Goal: Task Accomplishment & Management: Use online tool/utility

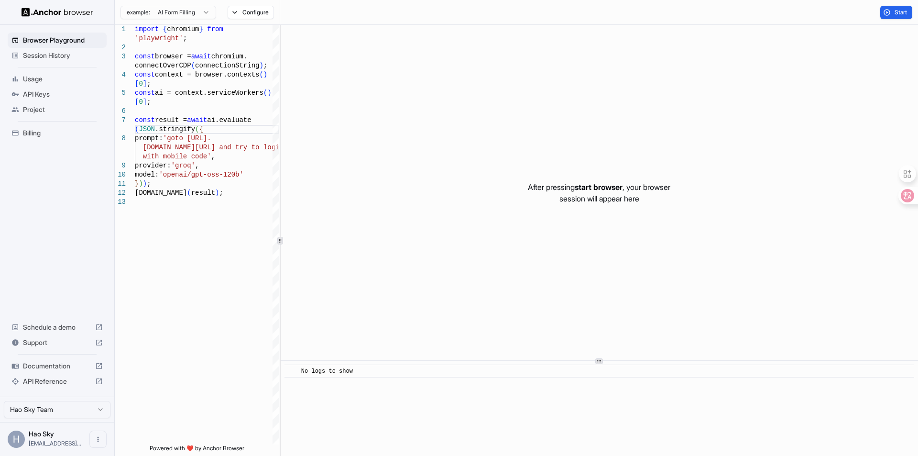
scroll to position [54, 0]
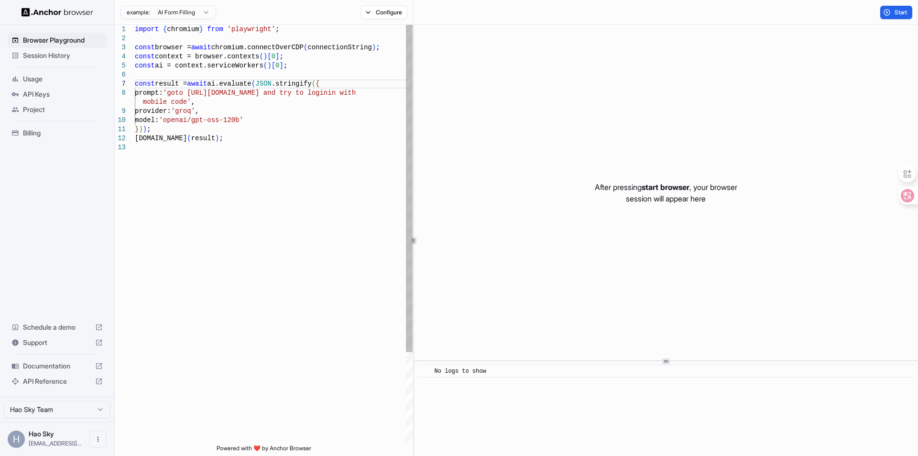
click at [415, 120] on div "**********" at bounding box center [516, 240] width 803 height 431
click at [396, 17] on button "Configure" at bounding box center [384, 12] width 46 height 13
click at [649, 14] on div "Start" at bounding box center [666, 12] width 504 height 25
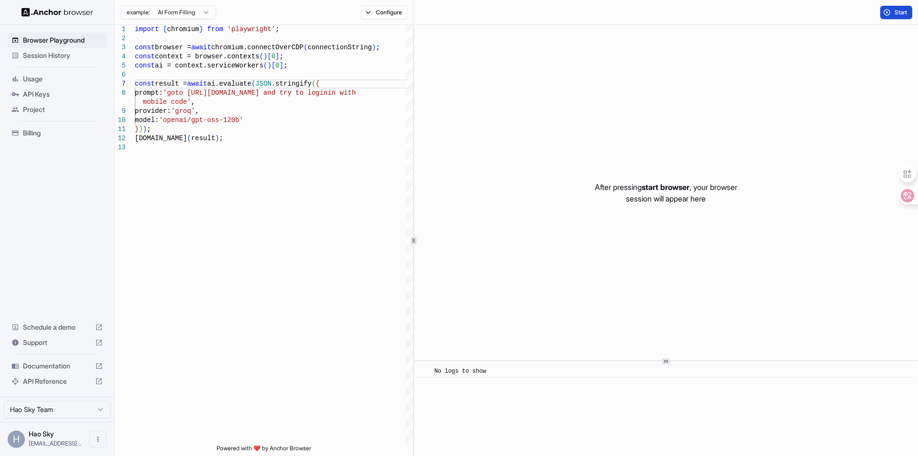
click at [901, 10] on span "Start" at bounding box center [900, 13] width 13 height 8
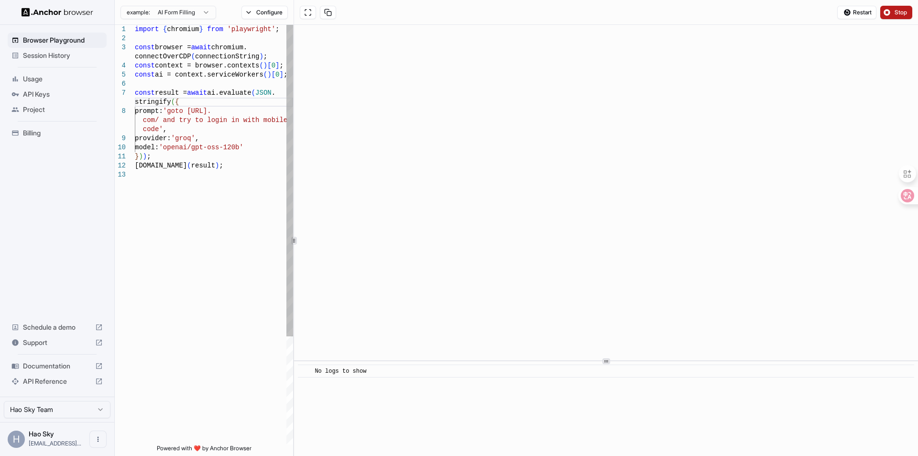
click at [294, 169] on div at bounding box center [294, 240] width 0 height 431
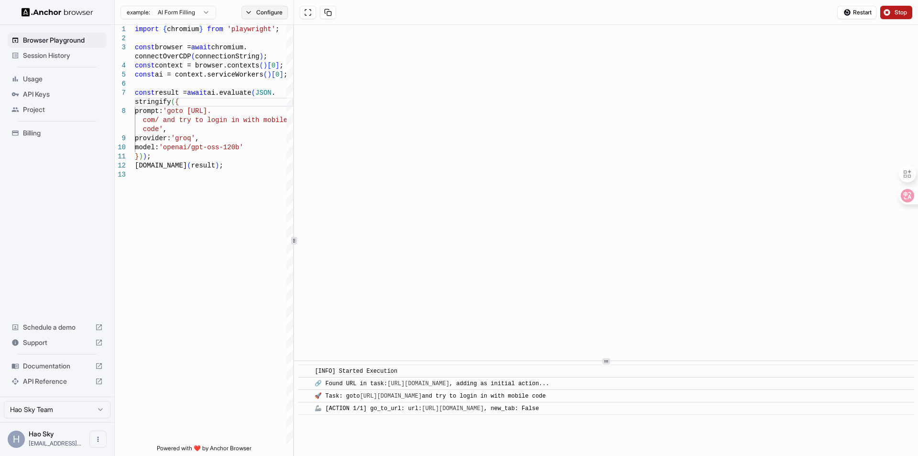
click at [265, 12] on button "Configure" at bounding box center [264, 12] width 46 height 13
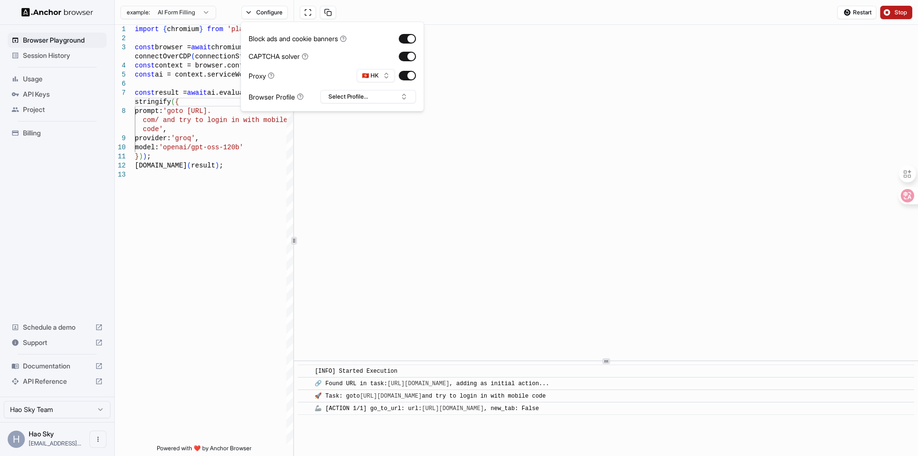
click at [414, 10] on div "Restart Stop" at bounding box center [606, 12] width 624 height 25
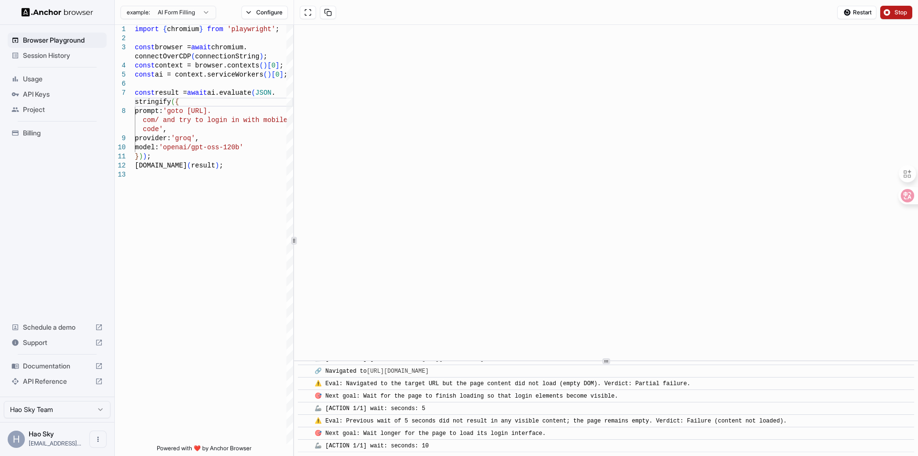
scroll to position [87, 0]
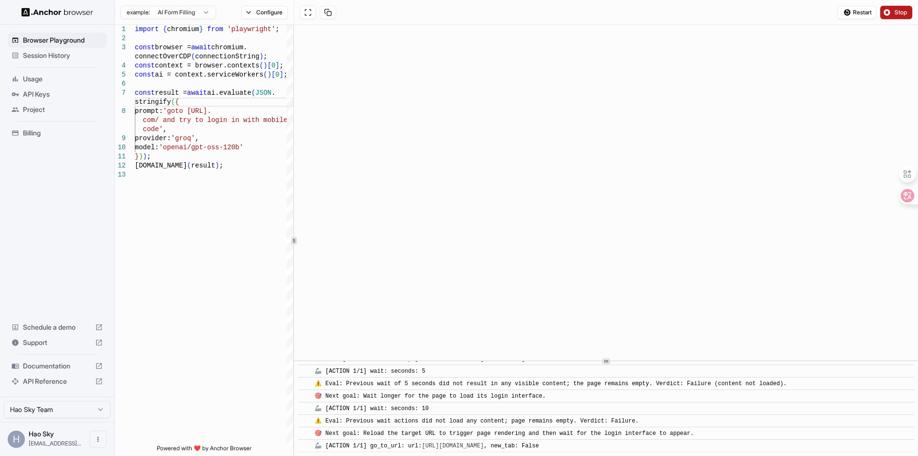
type textarea "**********"
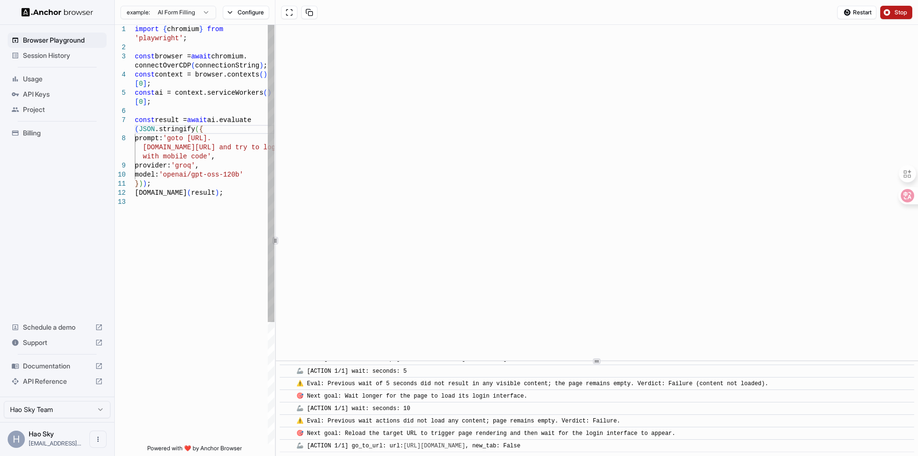
click at [260, 236] on div "**********" at bounding box center [516, 240] width 803 height 431
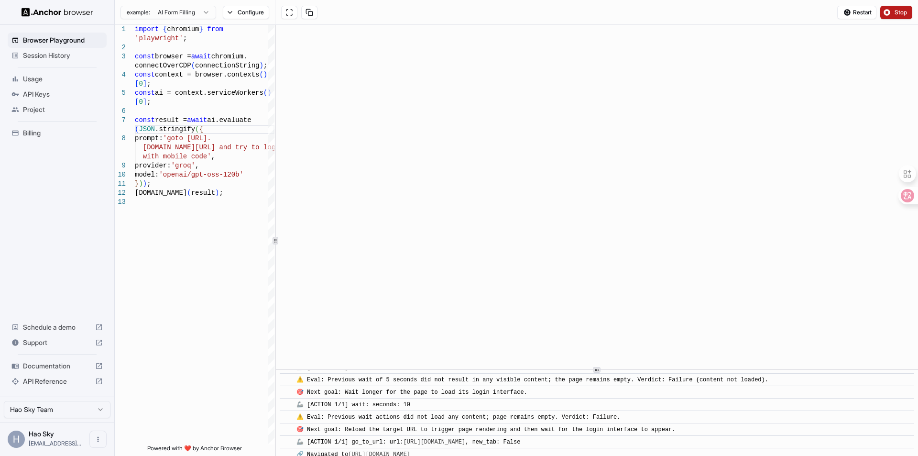
click at [599, 399] on div "​ [INFO] Started Execution ​ 🔗 Found URL in task: https://creator.douyin.com/ ,…" at bounding box center [597, 240] width 642 height 431
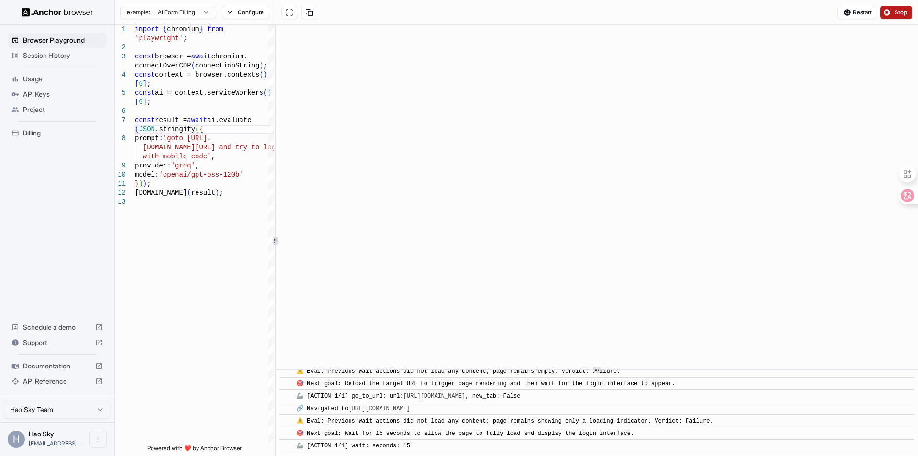
click at [838, 369] on div at bounding box center [597, 369] width 642 height 0
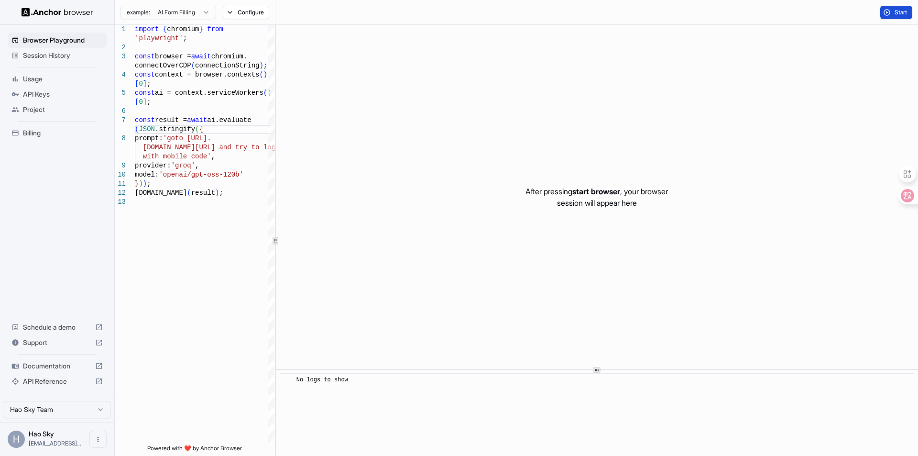
scroll to position [0, 0]
click at [48, 76] on span "Usage" at bounding box center [63, 79] width 80 height 10
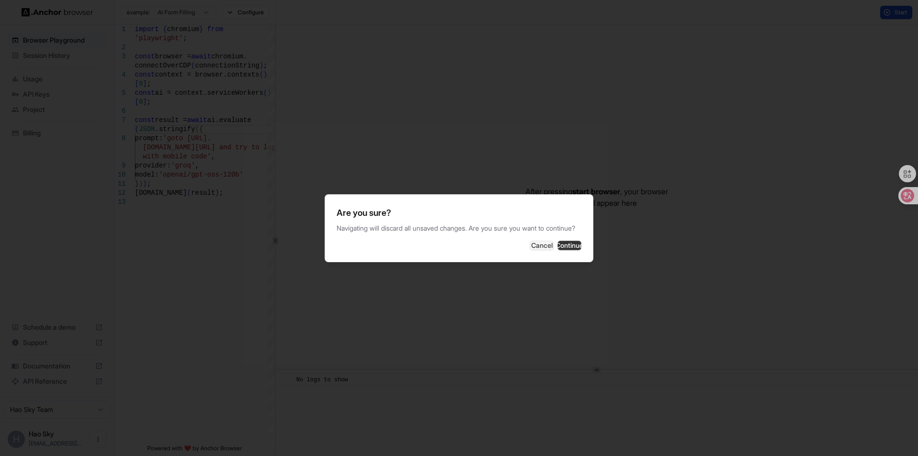
click at [562, 246] on button "Continue" at bounding box center [569, 245] width 24 height 10
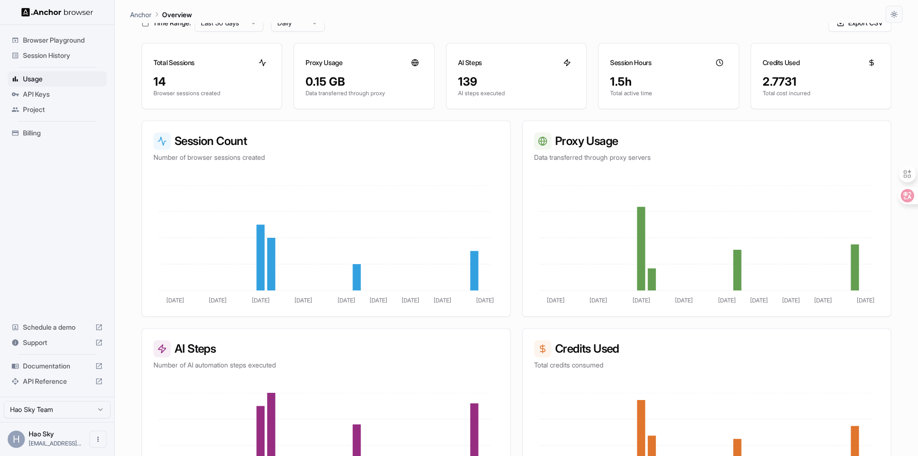
scroll to position [127, 0]
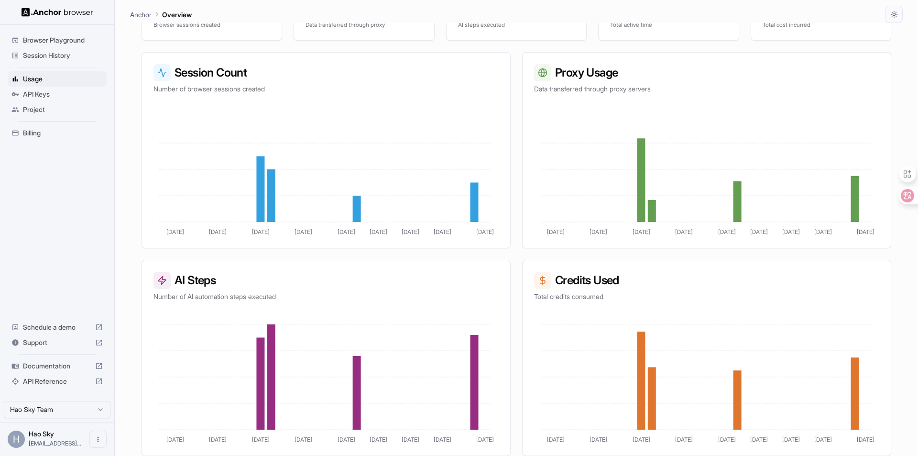
click at [60, 367] on span "Documentation" at bounding box center [57, 366] width 68 height 10
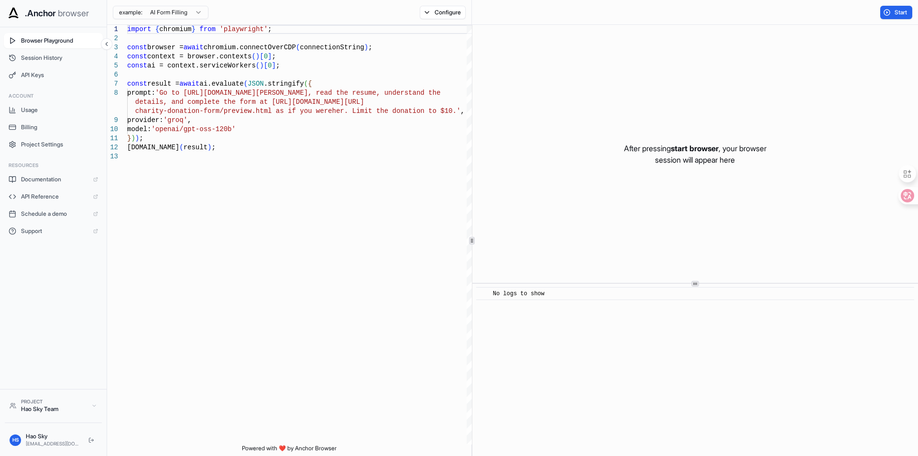
click at [177, 8] on html ".Anchor browser Browser Playground Session History API Keys Account Usage Billi…" at bounding box center [459, 228] width 918 height 456
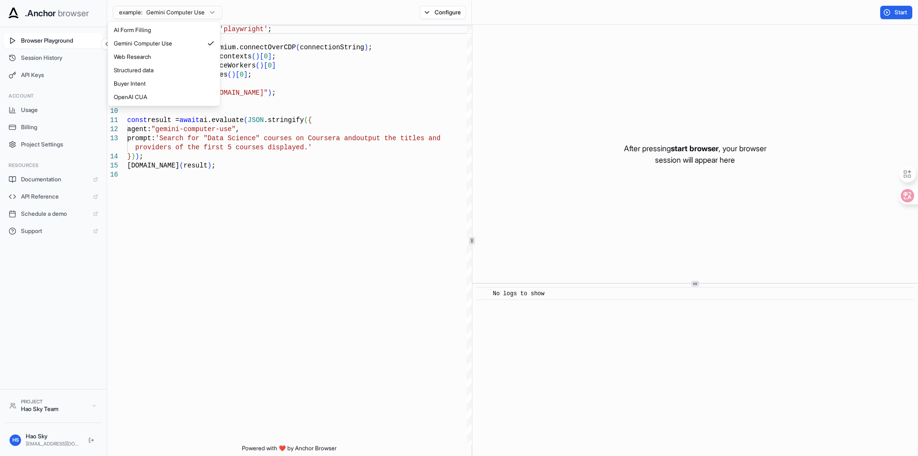
click at [195, 11] on html ".Anchor browser Browser Playground Session History API Keys Account Usage Billi…" at bounding box center [459, 228] width 918 height 456
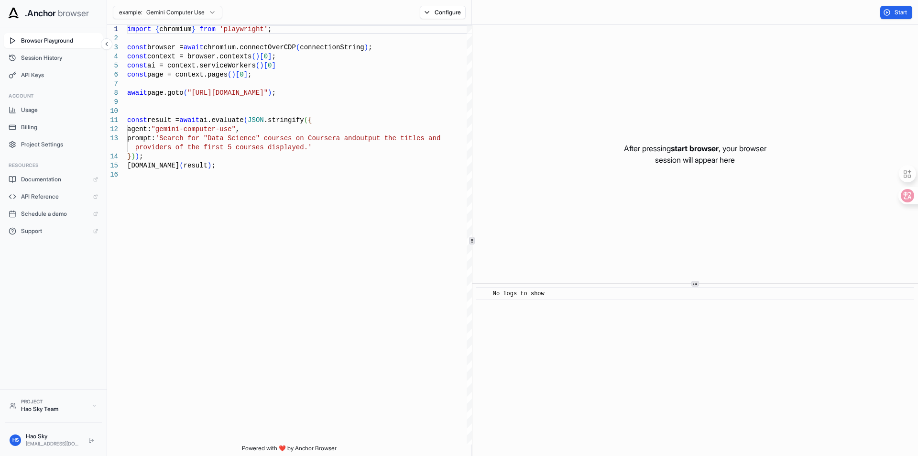
click at [366, 2] on div "example: Gemini Computer Use Configure" at bounding box center [289, 12] width 365 height 25
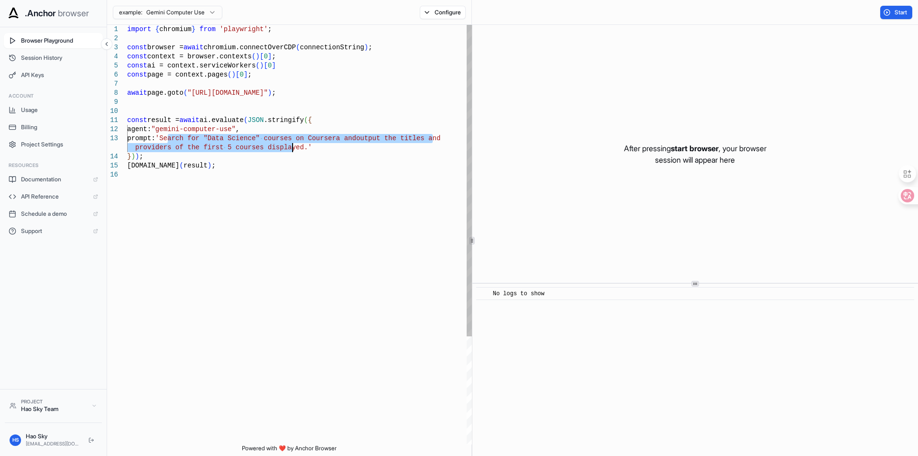
drag, startPoint x: 163, startPoint y: 137, endPoint x: 288, endPoint y: 148, distance: 125.3
click at [288, 148] on div "import { chromium } from 'playwright' ; const browser = await chromium.connectO…" at bounding box center [300, 307] width 346 height 565
type textarea "**********"
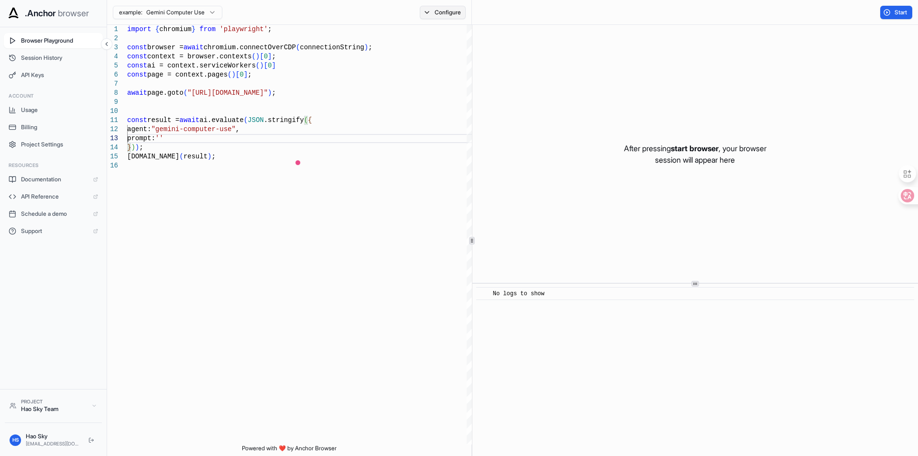
click at [438, 11] on button "Configure" at bounding box center [443, 12] width 46 height 13
click at [586, 55] on button "button" at bounding box center [582, 57] width 17 height 10
click at [553, 78] on button "🇺🇸 US" at bounding box center [551, 75] width 38 height 13
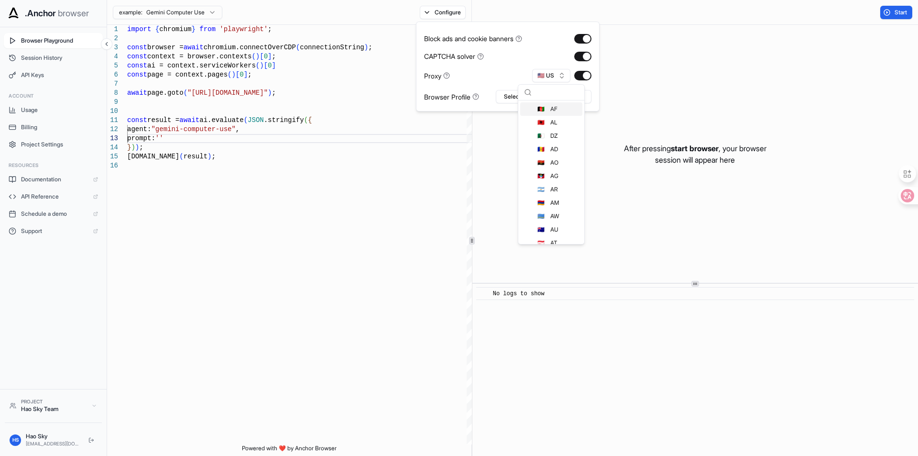
click at [540, 57] on div "CAPTCHA solver" at bounding box center [507, 56] width 167 height 10
click at [555, 76] on button "🇺🇸 US" at bounding box center [551, 75] width 38 height 13
click at [492, 73] on div "Proxy 🇺🇸 US" at bounding box center [507, 75] width 167 height 13
click at [552, 97] on button "Select Profile..." at bounding box center [544, 96] width 96 height 13
click at [514, 77] on div "Proxy 🇺🇸 US" at bounding box center [507, 75] width 167 height 13
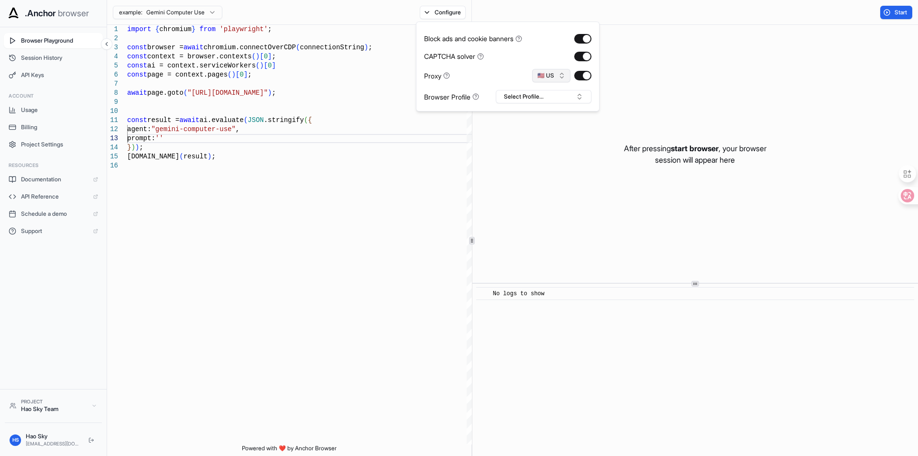
click at [553, 78] on button "🇺🇸 US" at bounding box center [551, 75] width 38 height 13
click at [501, 71] on div "Proxy 🇺🇸 US" at bounding box center [507, 75] width 167 height 13
click at [546, 91] on button "Select Profile..." at bounding box center [544, 96] width 96 height 13
click at [537, 133] on div "No profiles found." at bounding box center [543, 129] width 95 height 13
click at [539, 73] on button "🇺🇸 US" at bounding box center [551, 75] width 38 height 13
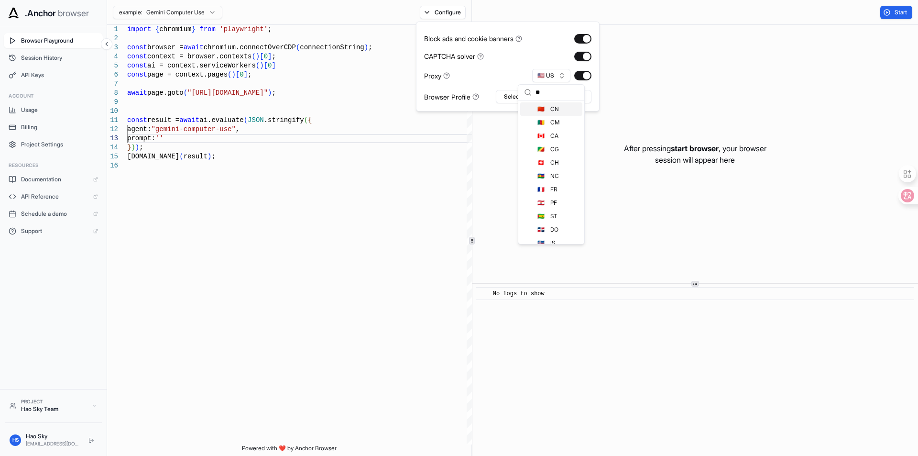
type input "**"
click at [546, 109] on div "🇨🇳 CN" at bounding box center [551, 108] width 62 height 13
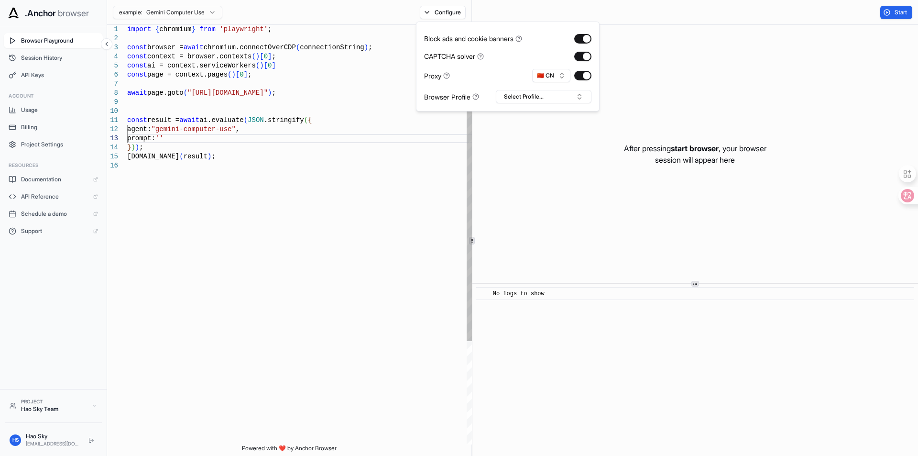
click at [197, 131] on div "import { chromium } from 'playwright' ; const browser = await chromium.connectO…" at bounding box center [300, 303] width 346 height 556
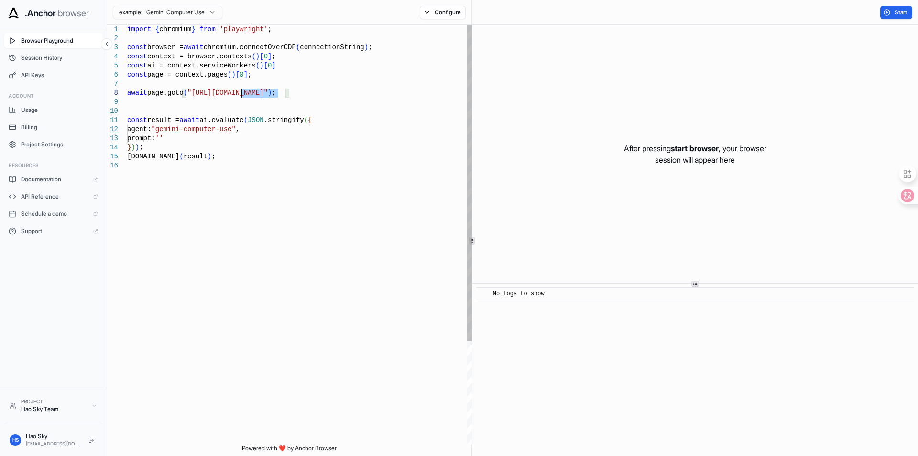
drag, startPoint x: 274, startPoint y: 93, endPoint x: 227, endPoint y: 93, distance: 46.8
click at [227, 93] on div "import { chromium } from 'playwright' ; const browser = await chromium.connectO…" at bounding box center [300, 303] width 346 height 556
click at [271, 93] on div "import { chromium } from 'playwright' ; const browser = await chromium.connectO…" at bounding box center [300, 303] width 346 height 556
drag, startPoint x: 276, startPoint y: 92, endPoint x: 185, endPoint y: 91, distance: 91.3
click at [185, 91] on div "import { chromium } from 'playwright' ; const browser = await chromium.connectO…" at bounding box center [300, 303] width 346 height 556
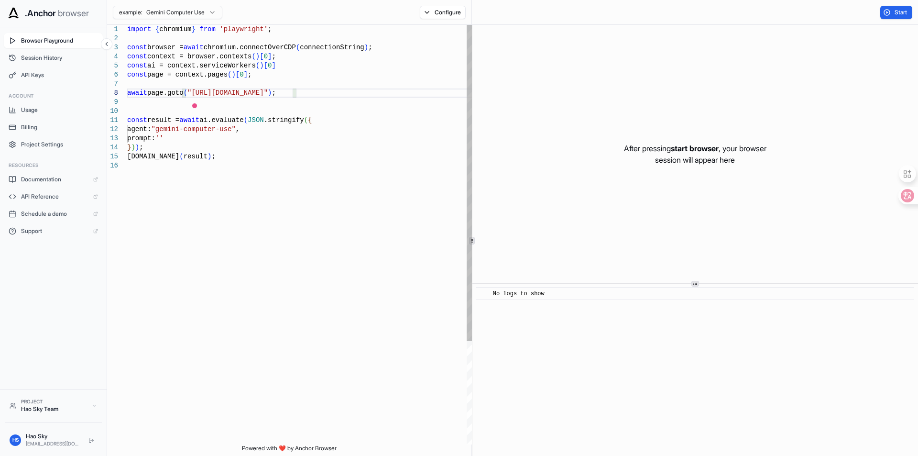
click at [164, 135] on div "import { chromium } from 'playwright' ; const browser = await chromium.connectO…" at bounding box center [300, 303] width 346 height 556
click at [255, 135] on div "import { chromium } from 'playwright' ; const browser = await chromium.connectO…" at bounding box center [300, 303] width 346 height 556
click at [275, 156] on div "import { chromium } from 'playwright' ; const browser = await chromium.connectO…" at bounding box center [300, 303] width 346 height 556
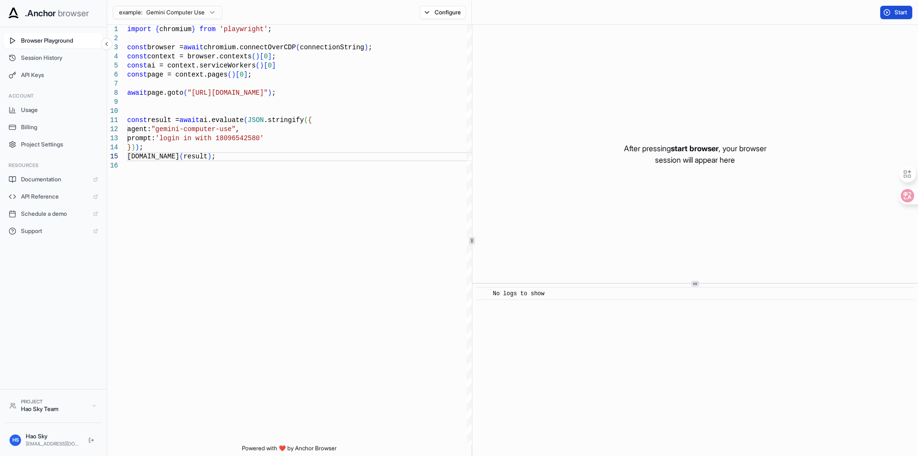
click at [895, 9] on span "Start" at bounding box center [900, 13] width 13 height 8
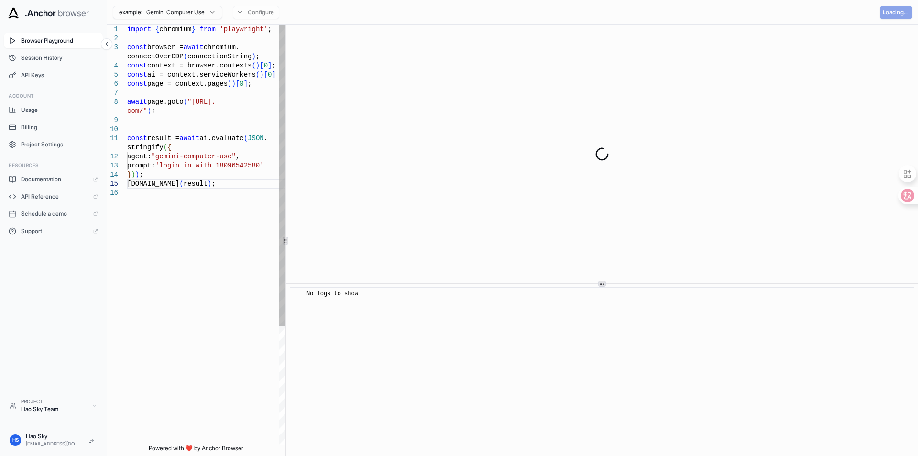
click at [281, 133] on div "**********" at bounding box center [512, 240] width 811 height 431
click at [605, 345] on div at bounding box center [602, 344] width 632 height 0
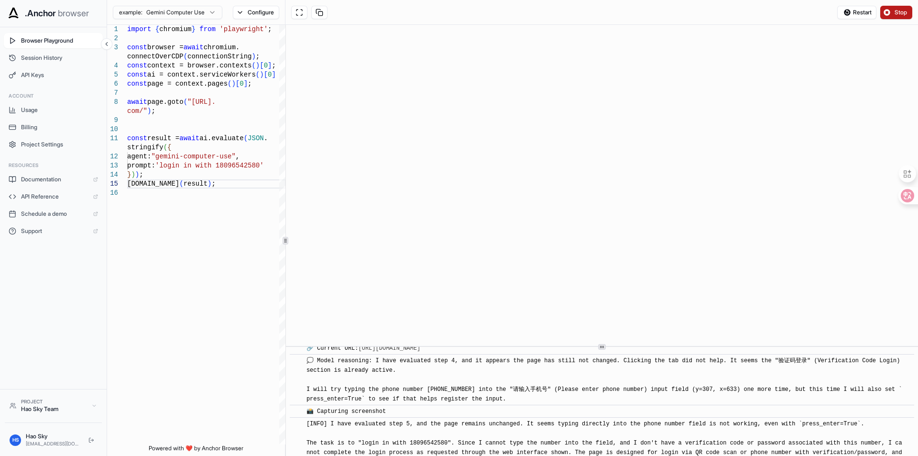
scroll to position [520, 0]
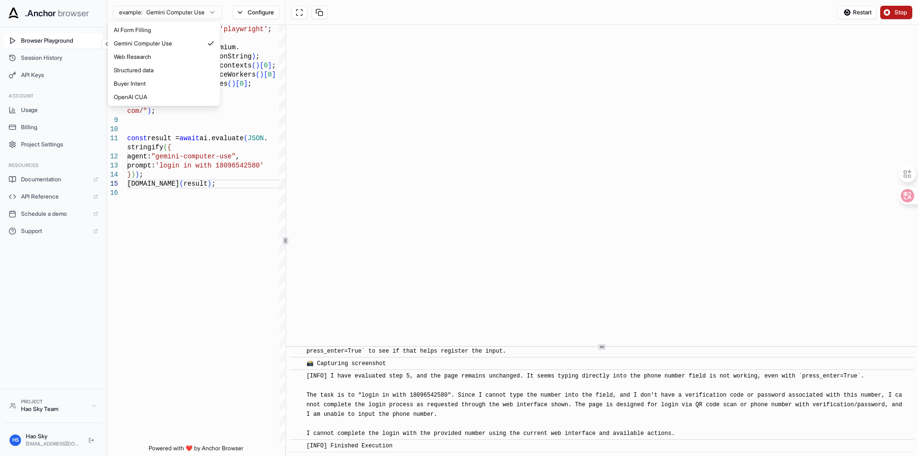
click at [194, 13] on html "**********" at bounding box center [459, 228] width 918 height 456
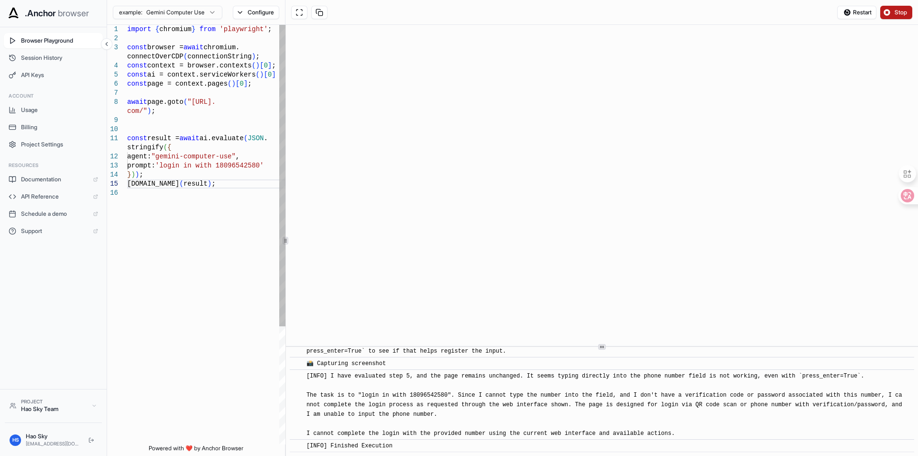
click at [224, 165] on html "**********" at bounding box center [459, 228] width 918 height 456
drag, startPoint x: 186, startPoint y: 99, endPoint x: 138, endPoint y: 112, distance: 49.5
click at [138, 112] on div "import { chromium } from 'playwright' ; const browser = await chromium. connect…" at bounding box center [206, 316] width 159 height 583
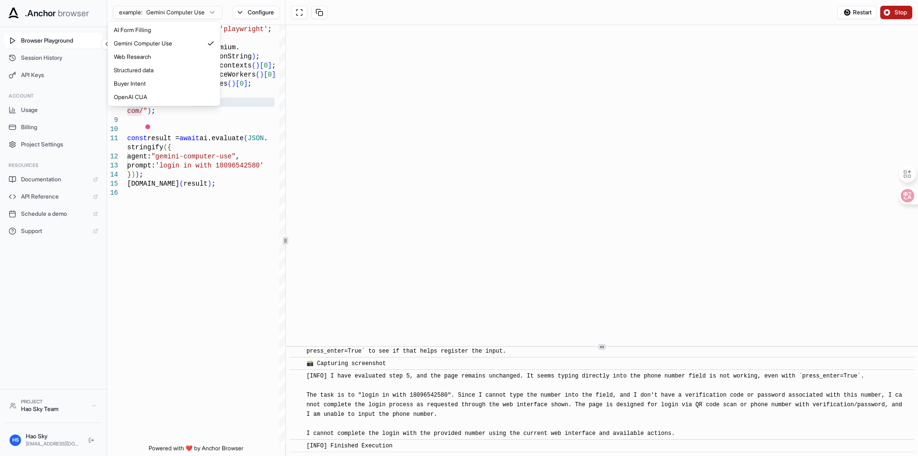
click at [200, 13] on html ".Anchor browser Browser Playground Session History API Keys Account Usage Billi…" at bounding box center [459, 228] width 918 height 456
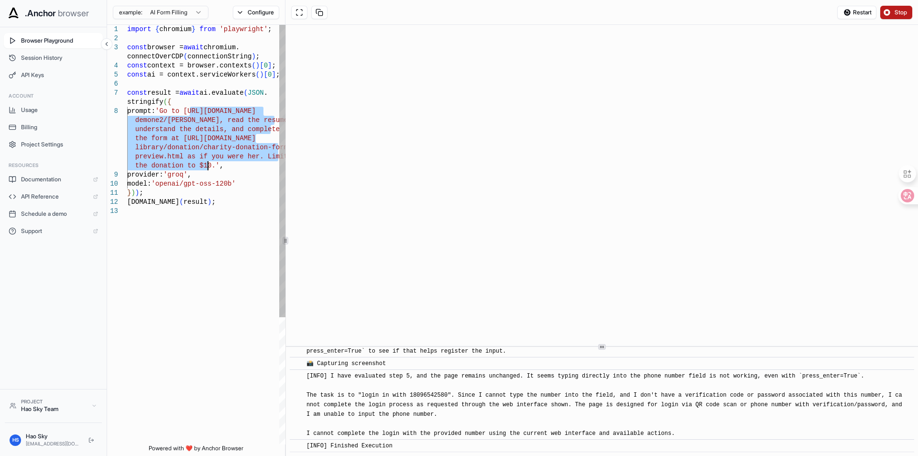
drag, startPoint x: 184, startPoint y: 107, endPoint x: 217, endPoint y: 159, distance: 61.4
click at [202, 164] on div "import { chromium } from 'playwright' ; const browser = await chromium. connect…" at bounding box center [206, 325] width 159 height 601
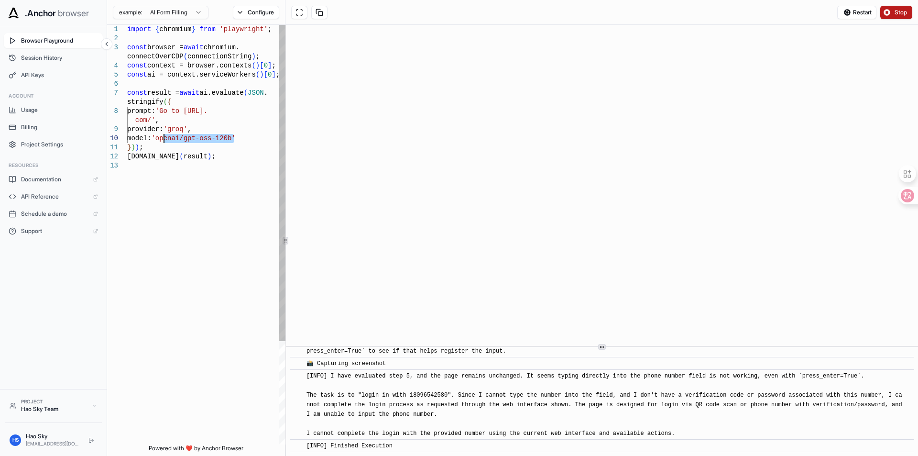
drag, startPoint x: 229, startPoint y: 139, endPoint x: 161, endPoint y: 139, distance: 68.8
click at [161, 139] on div "import { chromium } from 'playwright' ; const browser = await chromium. connect…" at bounding box center [206, 303] width 159 height 556
click at [174, 109] on div "import { chromium } from 'playwright' ; const browser = await chromium. connect…" at bounding box center [206, 303] width 159 height 556
click at [142, 118] on div "import { chromium } from 'playwright' ; const browser = await chromium. connect…" at bounding box center [206, 303] width 159 height 556
click at [145, 119] on div "import { chromium } from 'playwright' ; const browser = await chromium. connect…" at bounding box center [206, 303] width 159 height 556
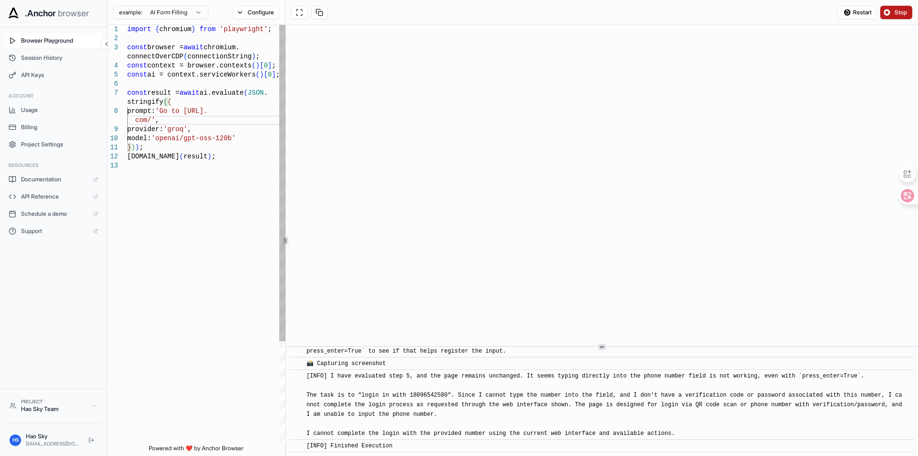
scroll to position [8, 0]
click at [901, 12] on span "Stop" at bounding box center [900, 13] width 13 height 8
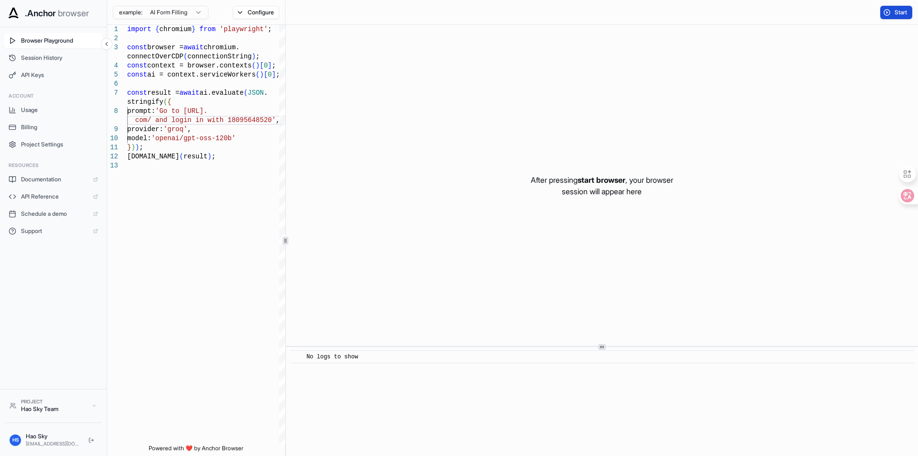
click at [899, 10] on span "Start" at bounding box center [900, 13] width 13 height 8
type textarea "**********"
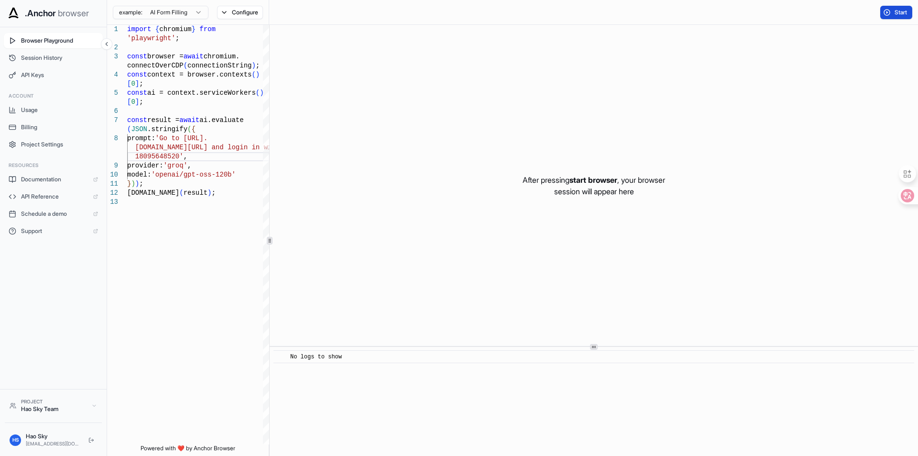
click at [256, 227] on div "**********" at bounding box center [512, 240] width 811 height 431
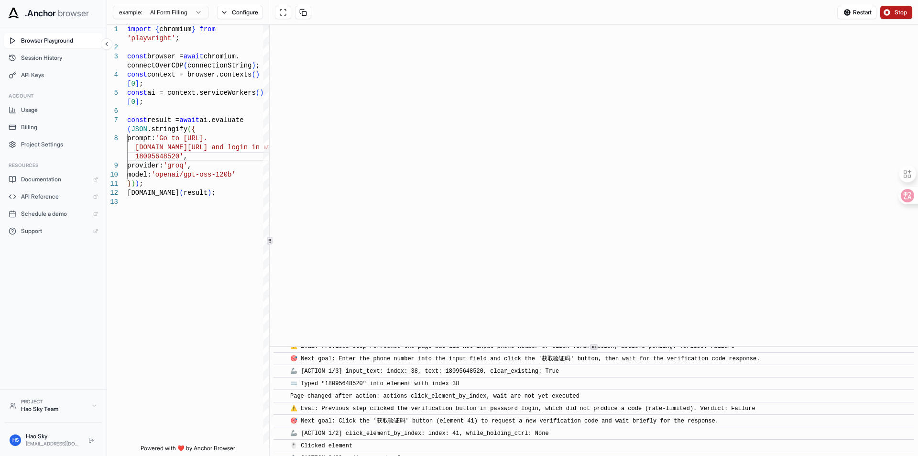
scroll to position [495, 0]
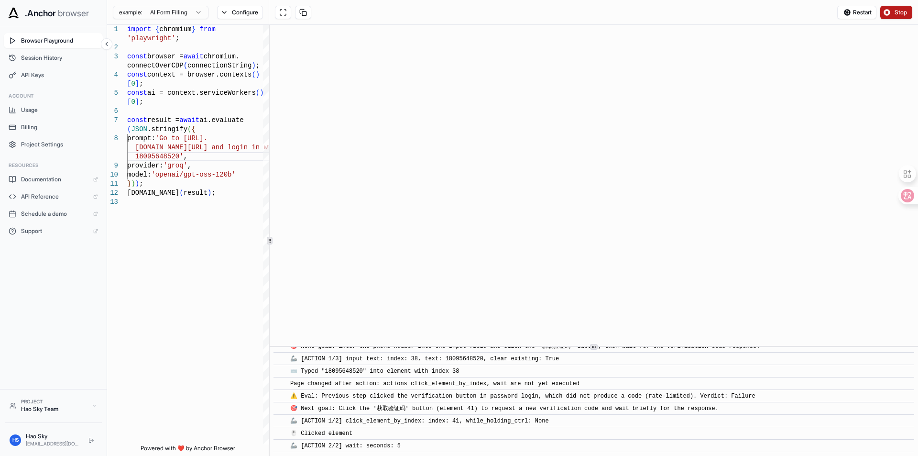
click at [897, 13] on span "Stop" at bounding box center [900, 13] width 13 height 8
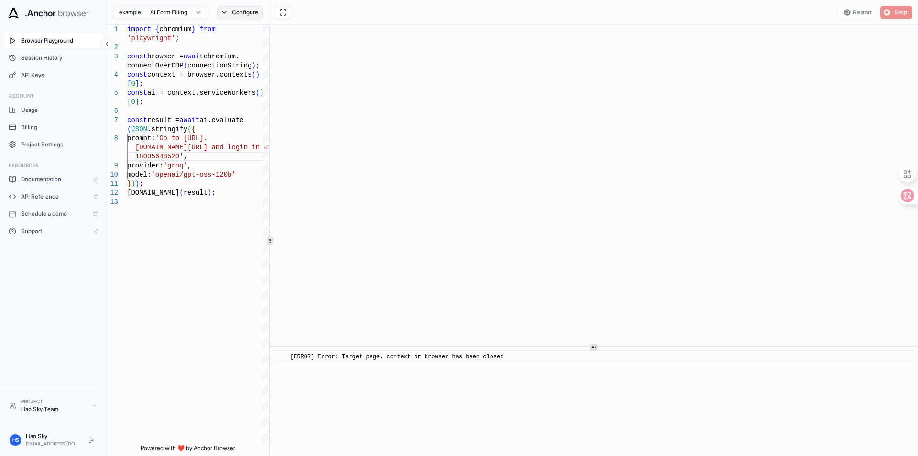
click at [247, 15] on button "Configure" at bounding box center [240, 12] width 46 height 13
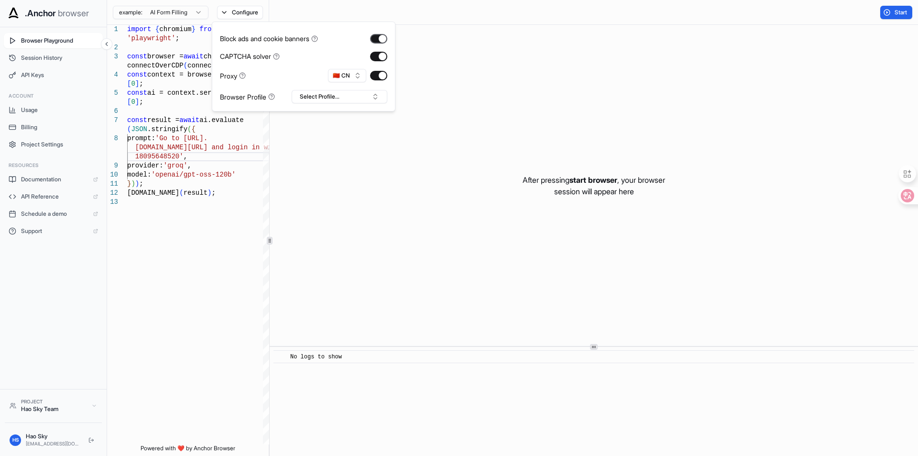
click at [384, 38] on button "button" at bounding box center [378, 39] width 17 height 10
click at [380, 57] on button "button" at bounding box center [378, 57] width 17 height 10
click at [378, 57] on button "button" at bounding box center [378, 57] width 17 height 10
click at [350, 73] on button "🇨🇳 CN" at bounding box center [347, 75] width 38 height 13
type input "**"
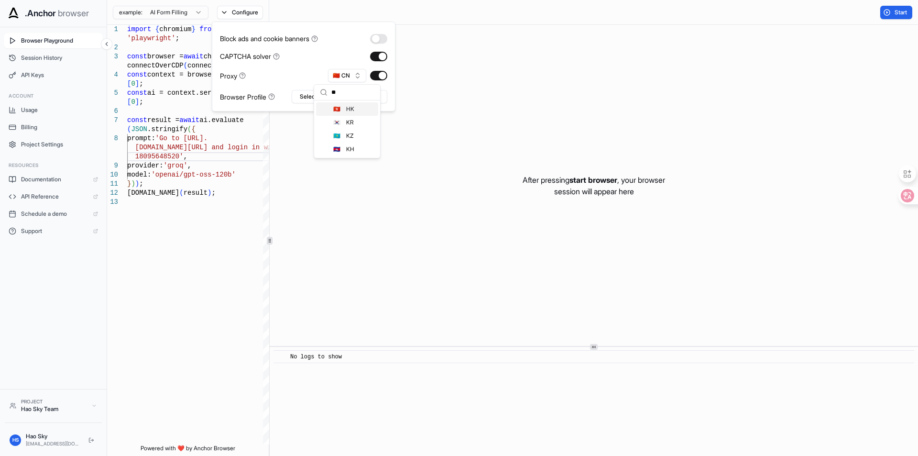
click at [361, 112] on div "🇭🇰 HK" at bounding box center [347, 108] width 62 height 13
click at [314, 71] on div "Proxy 🇭🇰 HK" at bounding box center [303, 75] width 167 height 13
click at [500, 16] on div "Start" at bounding box center [593, 12] width 649 height 25
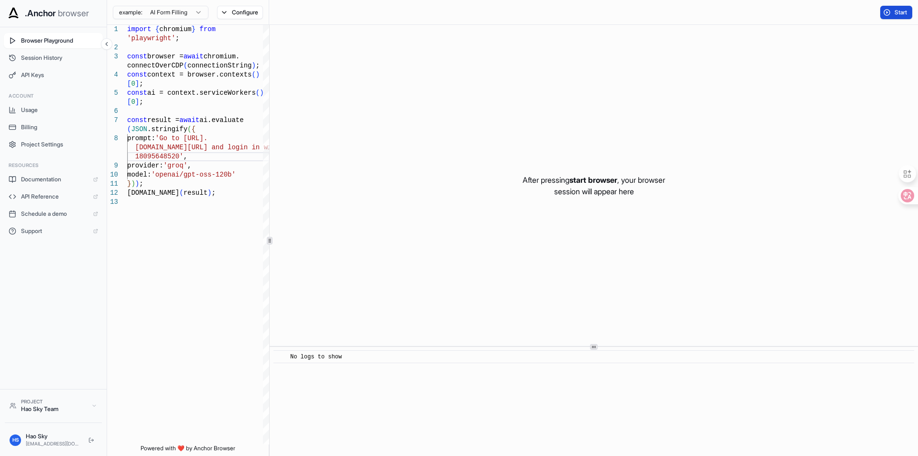
click at [896, 6] on button "Start" at bounding box center [896, 12] width 32 height 13
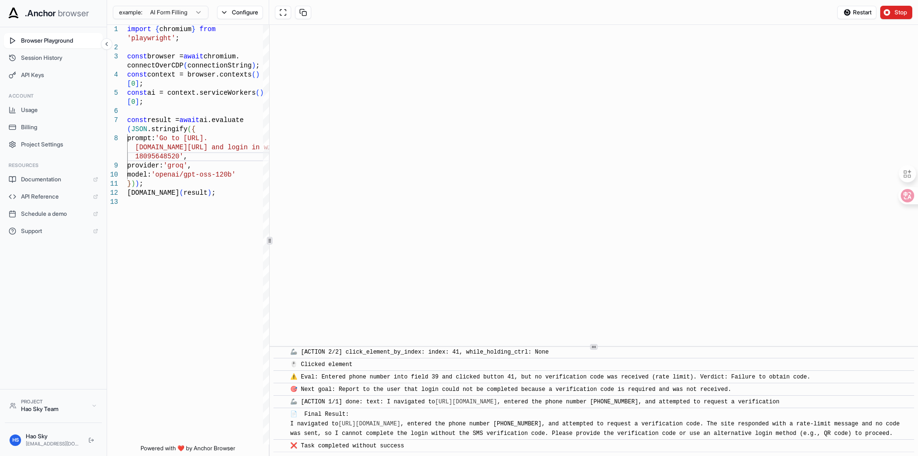
scroll to position [316, 0]
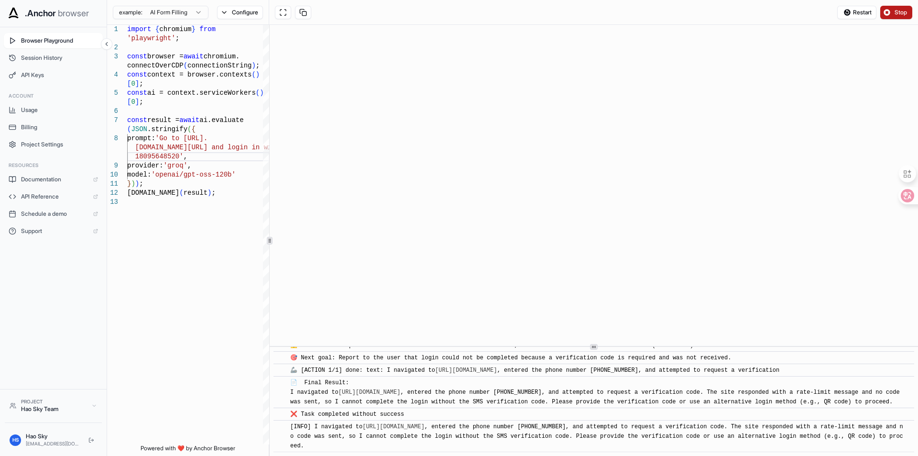
click at [900, 13] on span "Stop" at bounding box center [900, 13] width 13 height 8
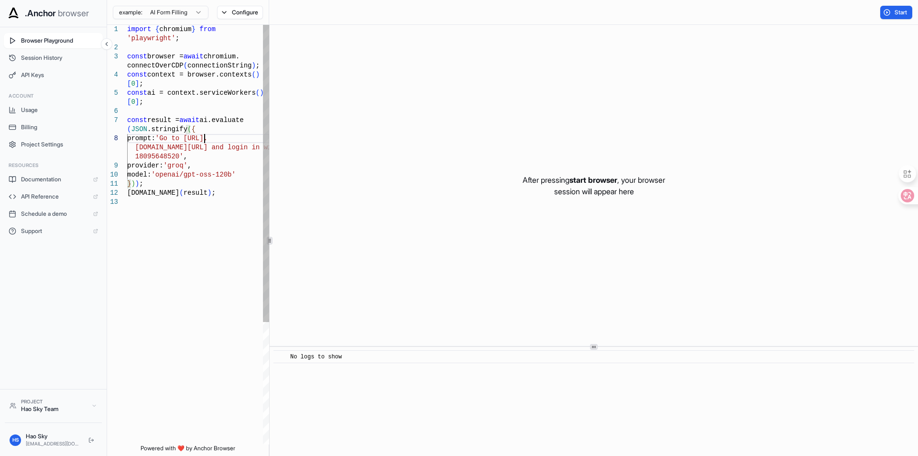
click at [200, 136] on div "import { chromium } from 'playwright' ; const browser = await chromium. connect…" at bounding box center [198, 321] width 142 height 592
click at [179, 139] on div "import { chromium } from 'playwright' ; const browser = await chromium. connect…" at bounding box center [198, 321] width 142 height 592
drag, startPoint x: 186, startPoint y: 136, endPoint x: 208, endPoint y: 141, distance: 22.5
click at [208, 141] on div "import { chromium } from 'playwright' ; const browser = await chromium. connect…" at bounding box center [198, 321] width 142 height 592
click at [216, 139] on div "import { chromium } from 'playwright' ; const browser = await chromium. connect…" at bounding box center [198, 321] width 142 height 592
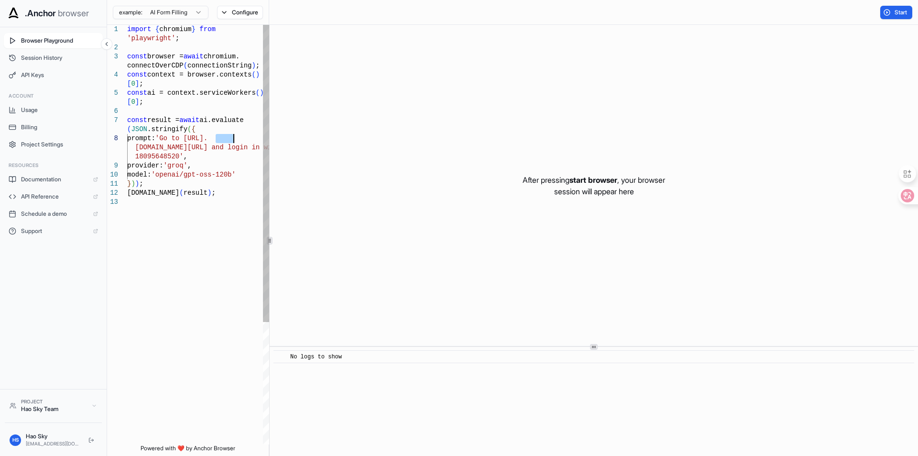
drag, startPoint x: 211, startPoint y: 136, endPoint x: 227, endPoint y: 139, distance: 16.0
click at [232, 140] on div "import { chromium } from 'playwright' ; const browser = await chromium. connect…" at bounding box center [198, 321] width 142 height 592
drag, startPoint x: 227, startPoint y: 139, endPoint x: 211, endPoint y: 140, distance: 15.8
click at [227, 139] on div "import { chromium } from 'playwright' ; const browser = await chromium. connect…" at bounding box center [198, 321] width 142 height 592
click at [203, 137] on div "import { chromium } from 'playwright' ; const browser = await chromium. connect…" at bounding box center [198, 321] width 142 height 592
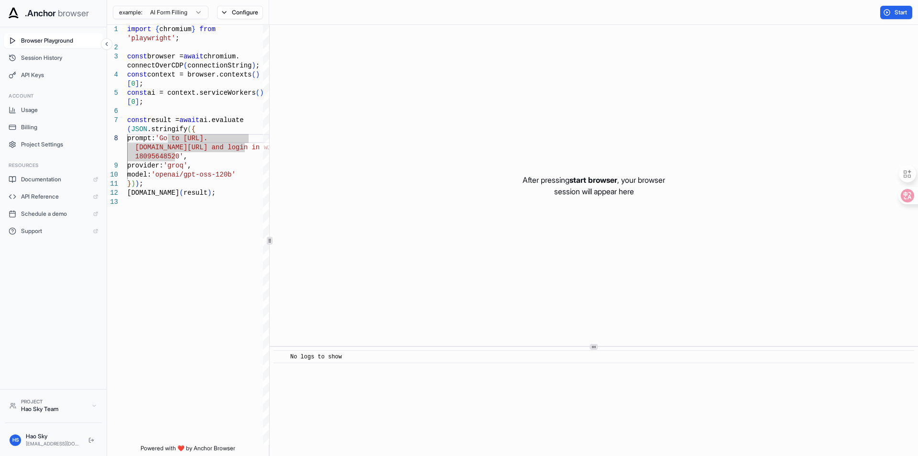
click at [205, 146] on div "import { chromium } from 'playwright' ; const browser = await chromium. connect…" at bounding box center [198, 321] width 142 height 592
click at [219, 135] on div "import { chromium } from 'playwright' ; const browser = await chromium. connect…" at bounding box center [198, 321] width 142 height 592
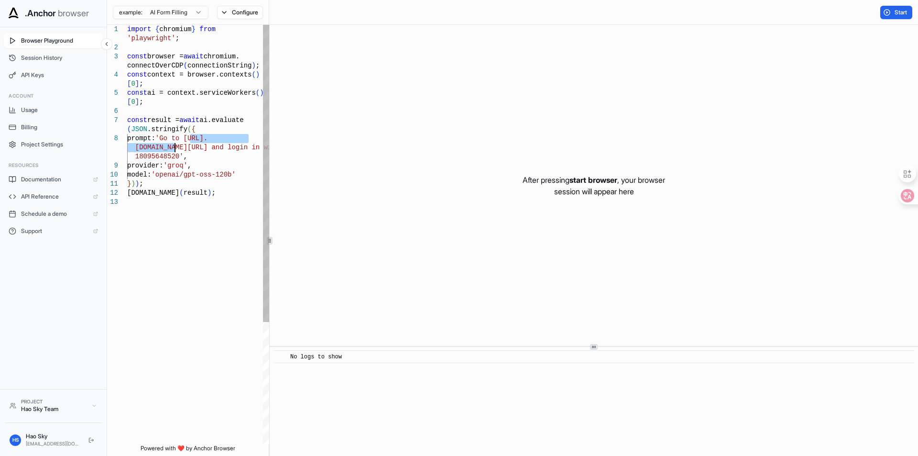
drag, startPoint x: 185, startPoint y: 136, endPoint x: 170, endPoint y: 145, distance: 17.4
click at [170, 145] on div "import { chromium } from 'playwright' ; const browser = await chromium. connect…" at bounding box center [198, 321] width 142 height 592
drag, startPoint x: 239, startPoint y: 146, endPoint x: 170, endPoint y: 147, distance: 68.4
click at [170, 147] on div "import { chromium } from 'playwright' ; const browser = await chromium. connect…" at bounding box center [198, 316] width 142 height 583
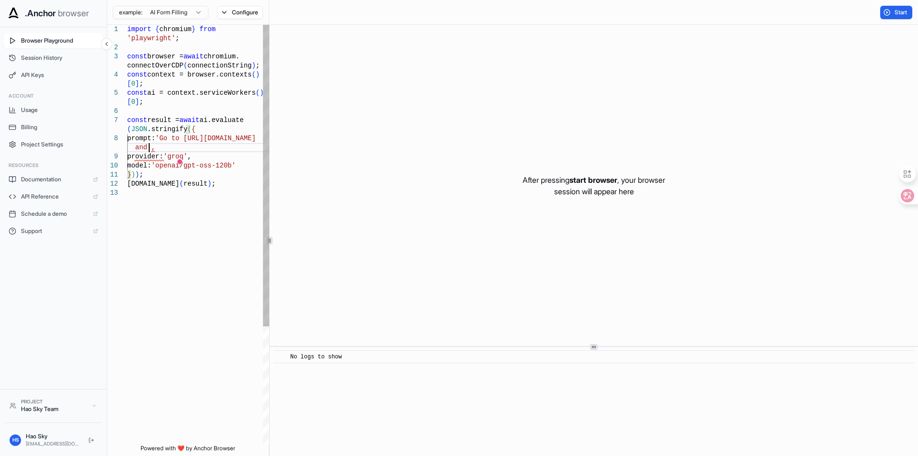
scroll to position [28, 0]
click at [169, 147] on div "import { chromium } from 'playwright' ; const browser = await chromium. connect…" at bounding box center [198, 316] width 142 height 583
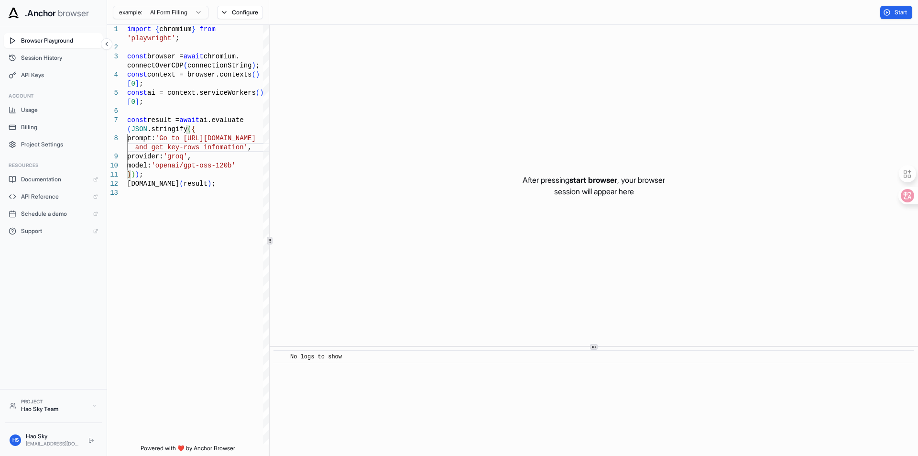
drag, startPoint x: 886, startPoint y: 11, endPoint x: 744, endPoint y: 39, distance: 144.1
click at [886, 11] on button "Start" at bounding box center [896, 12] width 32 height 13
click at [248, 11] on button "Configure" at bounding box center [240, 12] width 46 height 13
click at [374, 8] on div "Restart Stop" at bounding box center [593, 12] width 649 height 25
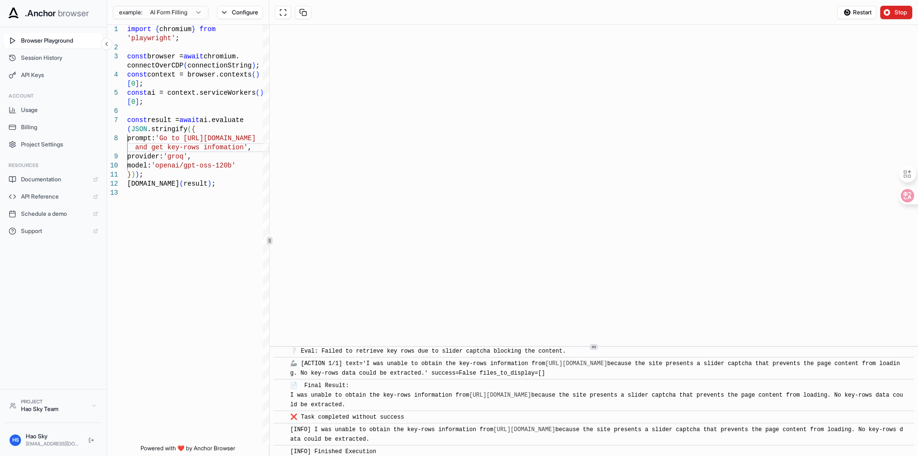
scroll to position [578, 0]
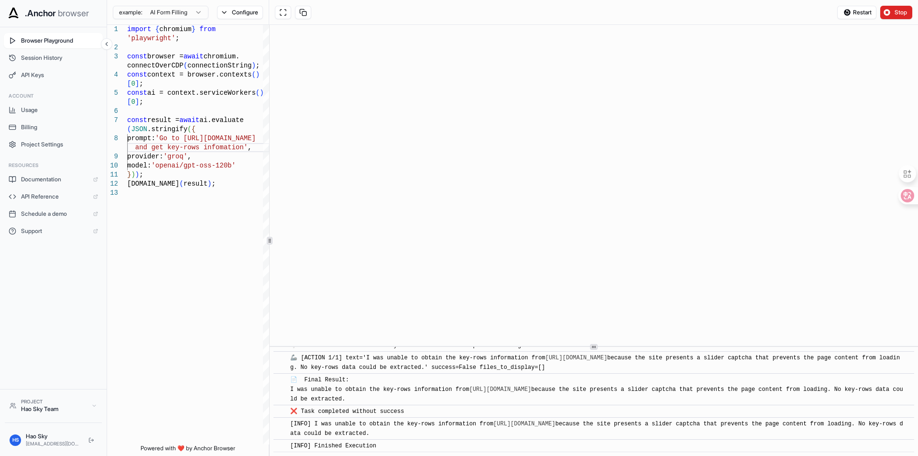
click at [897, 15] on span "Stop" at bounding box center [900, 13] width 13 height 8
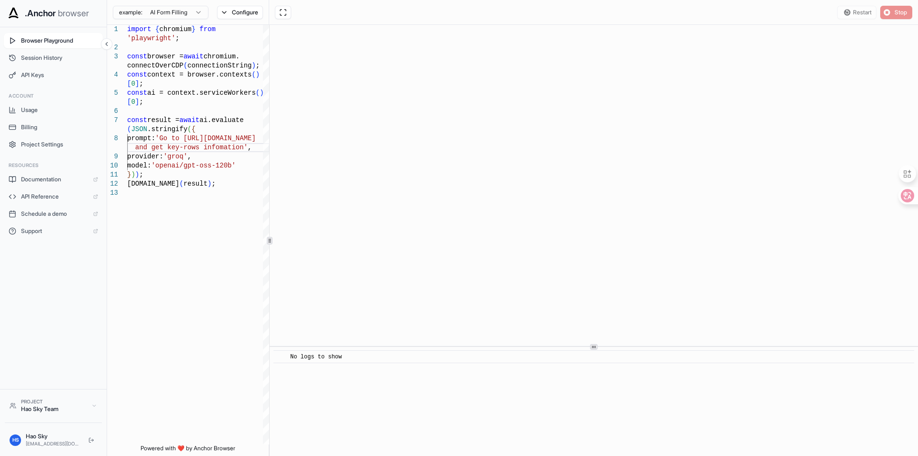
scroll to position [0, 0]
click at [172, 18] on body "**********" at bounding box center [459, 228] width 918 height 456
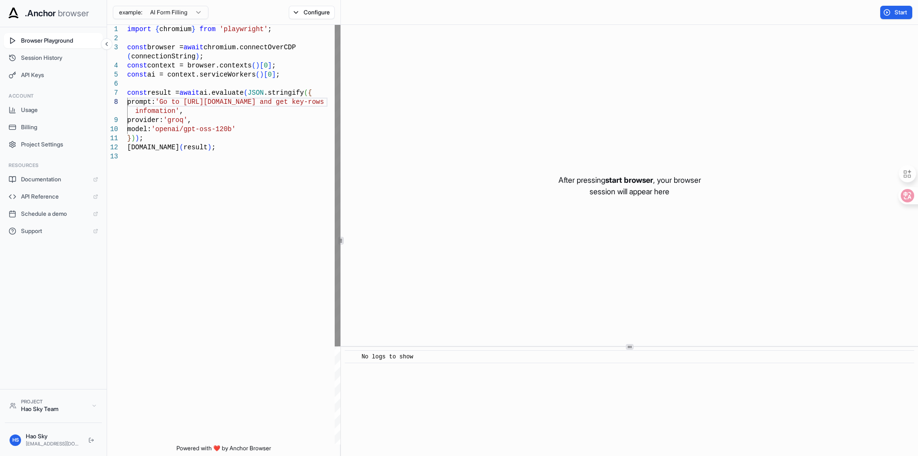
type textarea "**********"
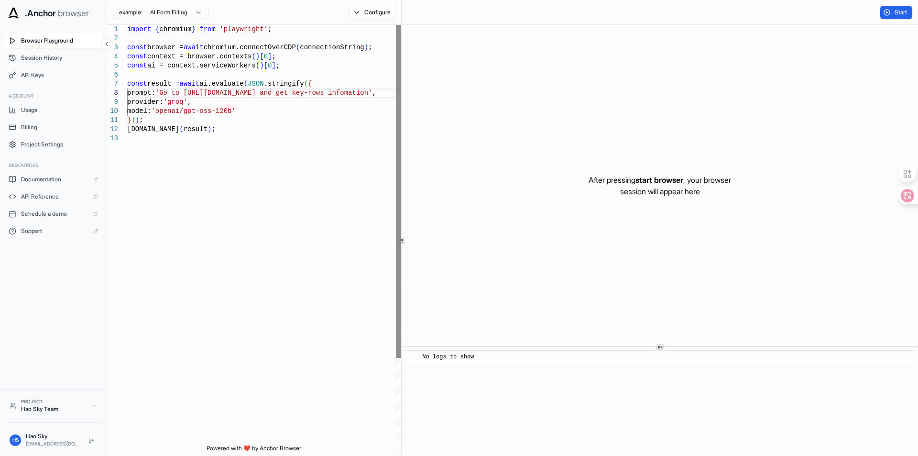
click at [397, 119] on div "**********" at bounding box center [512, 240] width 811 height 431
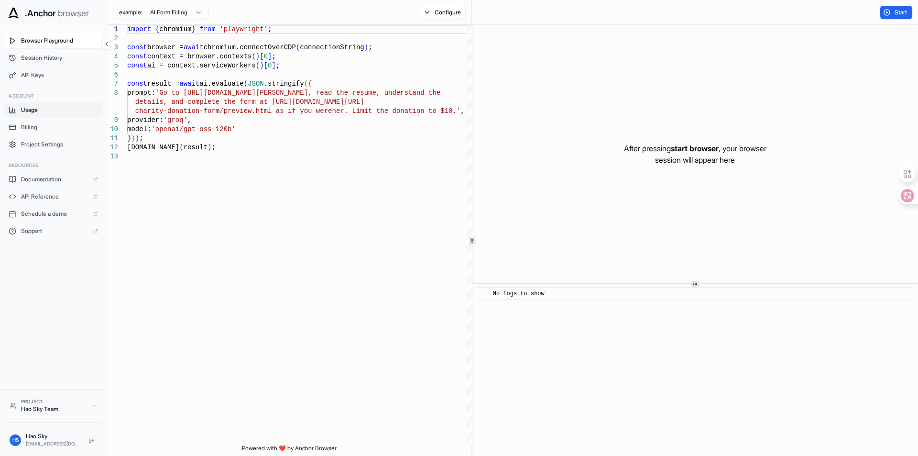
click at [31, 106] on span "Usage" at bounding box center [59, 110] width 77 height 8
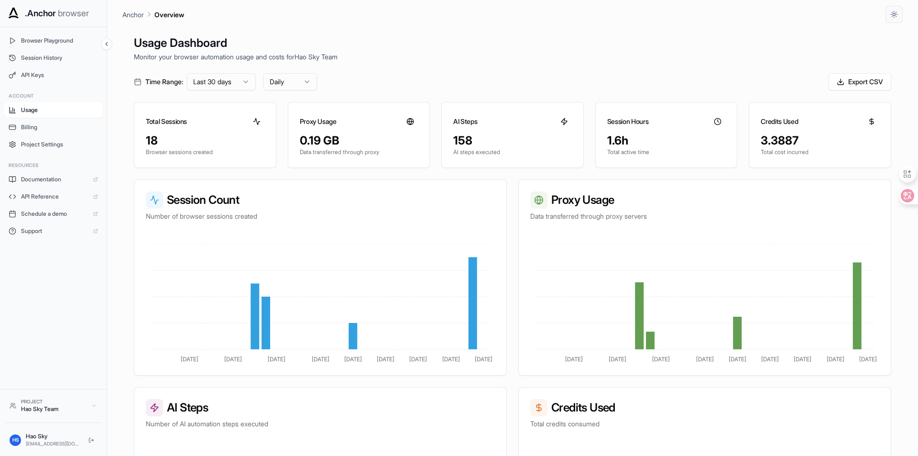
click at [596, 67] on div "Usage Dashboard Monitor your browser automation usage and costs for Hao Sky Tea…" at bounding box center [512, 251] width 780 height 456
click at [416, 80] on div "Time Range: Last 30 days Daily Export CSV" at bounding box center [512, 81] width 757 height 17
click at [302, 82] on html ".Anchor browser Browser Playground Session History API Keys Account Usage Billi…" at bounding box center [459, 228] width 918 height 456
click at [396, 68] on html ".Anchor browser Browser Playground Session History API Keys Account Usage Billi…" at bounding box center [459, 228] width 918 height 456
click at [234, 80] on html ".Anchor browser Browser Playground Session History API Keys Account Usage Billi…" at bounding box center [459, 228] width 918 height 456
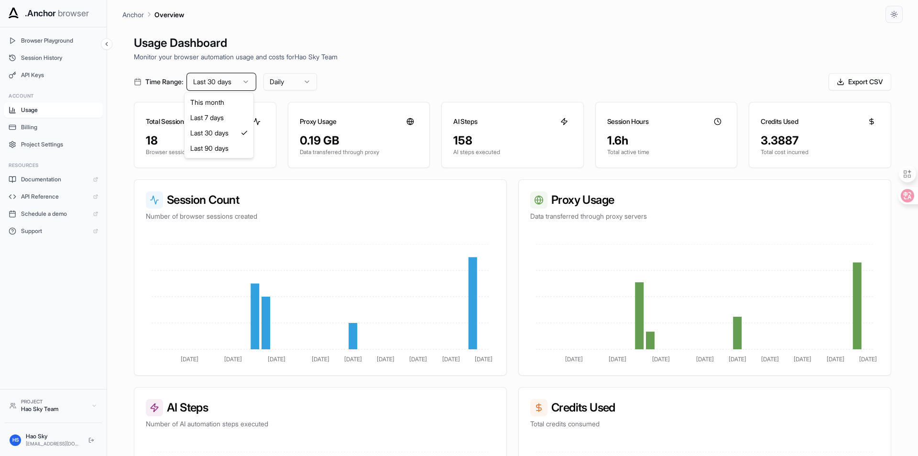
click at [436, 65] on html ".Anchor browser Browser Playground Session History API Keys Account Usage Billi…" at bounding box center [459, 228] width 918 height 456
click at [298, 76] on html ".Anchor browser Browser Playground Session History API Keys Account Usage Billi…" at bounding box center [459, 228] width 918 height 456
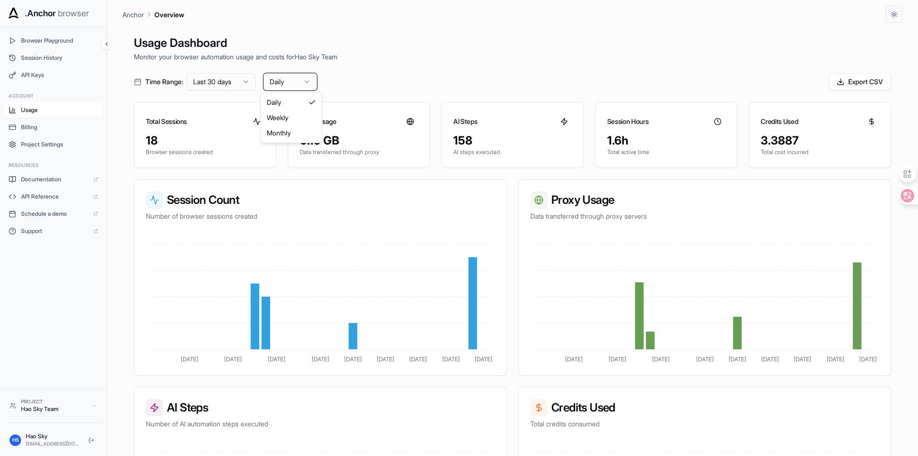
click at [480, 72] on html ".Anchor browser Browser Playground Session History API Keys Account Usage Billi…" at bounding box center [459, 228] width 918 height 456
click at [292, 81] on html ".Anchor browser Browser Playground Session History API Keys Account Usage Billi…" at bounding box center [459, 228] width 918 height 456
click at [437, 73] on html ".Anchor browser Browser Playground Session History API Keys Account Usage Billi…" at bounding box center [459, 228] width 918 height 456
click at [246, 81] on html ".Anchor browser Browser Playground Session History API Keys Account Usage Billi…" at bounding box center [459, 228] width 918 height 456
click at [397, 78] on html ".Anchor browser Browser Playground Session History API Keys Account Usage Billi…" at bounding box center [459, 228] width 918 height 456
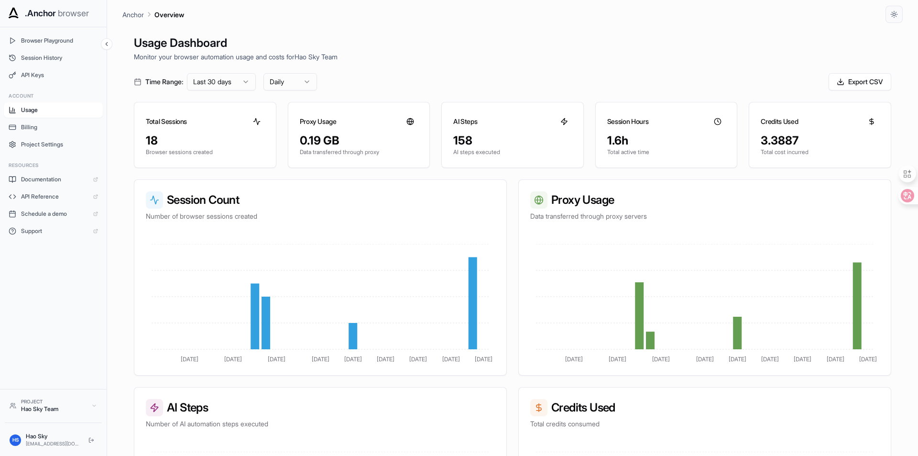
click at [308, 78] on html ".Anchor browser Browser Playground Session History API Keys Account Usage Billi…" at bounding box center [459, 228] width 918 height 456
click at [393, 63] on html ".Anchor browser Browser Playground Session History API Keys Account Usage Billi…" at bounding box center [459, 228] width 918 height 456
click at [297, 76] on html ".Anchor browser Browser Playground Session History API Keys Account Usage Billi…" at bounding box center [459, 228] width 918 height 456
click at [215, 84] on html ".Anchor browser Browser Playground Session History API Keys Account Usage Billi…" at bounding box center [459, 228] width 918 height 456
click at [239, 85] on html ".Anchor browser Browser Playground Session History API Keys Account Usage Billi…" at bounding box center [459, 228] width 918 height 456
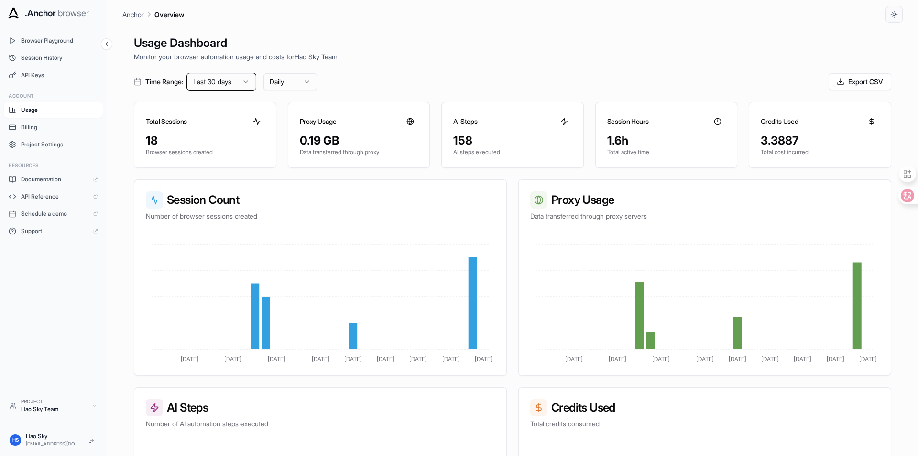
click at [359, 82] on html ".Anchor browser Browser Playground Session History API Keys Account Usage Billi…" at bounding box center [459, 228] width 918 height 456
click at [296, 86] on html ".Anchor browser Browser Playground Session History API Keys Account Usage Billi…" at bounding box center [459, 228] width 918 height 456
click at [394, 81] on html ".Anchor browser Browser Playground Session History API Keys Account Usage Billi…" at bounding box center [459, 228] width 918 height 456
click at [463, 122] on h3 "AI Steps" at bounding box center [465, 122] width 24 height 10
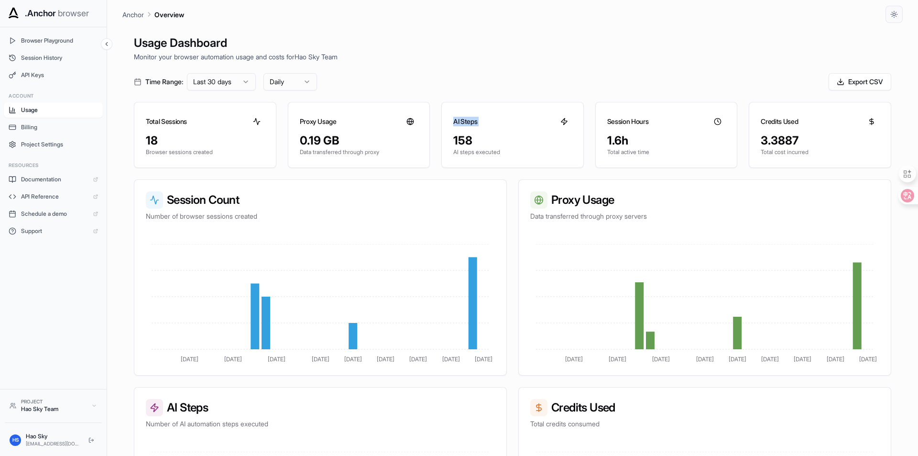
click at [463, 122] on h3 "AI Steps" at bounding box center [465, 122] width 24 height 10
click at [574, 67] on div "Usage Dashboard Monitor your browser automation usage and costs for Hao Sky Tea…" at bounding box center [512, 251] width 780 height 456
click at [767, 122] on h3 "Credits Used" at bounding box center [779, 122] width 37 height 10
click at [868, 120] on icon at bounding box center [872, 122] width 8 height 8
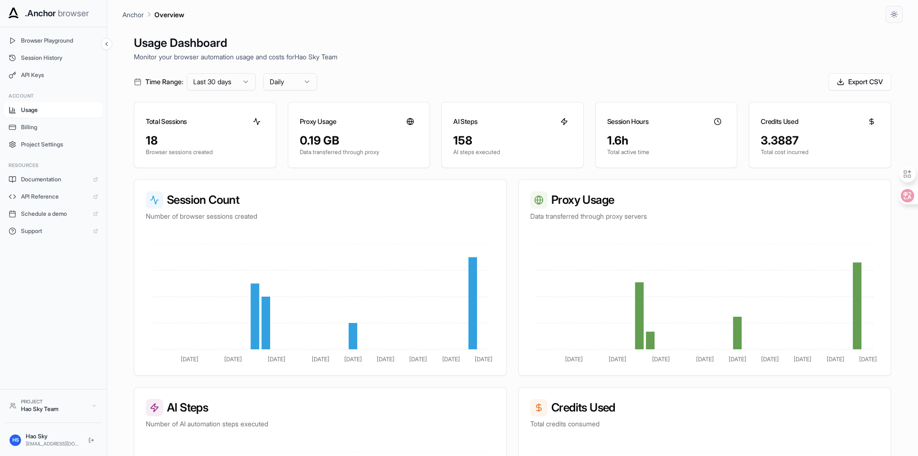
click at [784, 156] on div "3.3887 Total cost incurred" at bounding box center [820, 150] width 142 height 34
click at [782, 162] on div "3.3887 Total cost incurred" at bounding box center [820, 150] width 142 height 34
click at [791, 154] on p "Total cost incurred" at bounding box center [820, 152] width 119 height 8
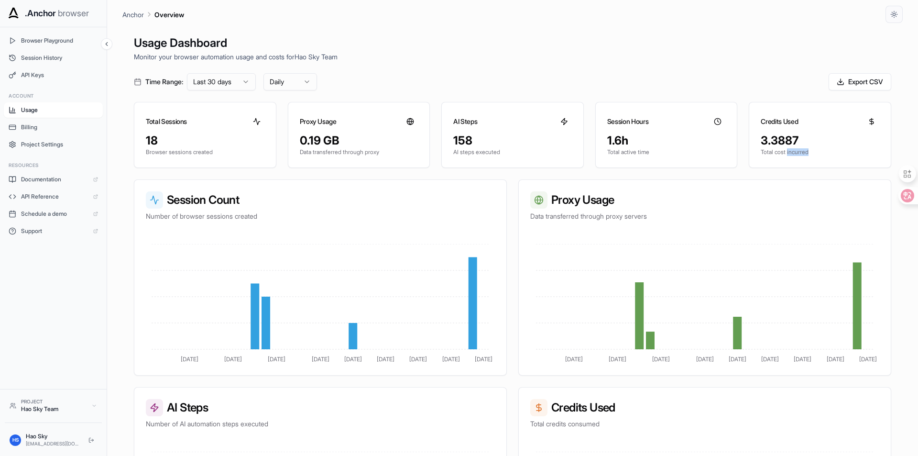
click at [791, 154] on p "Total cost incurred" at bounding box center [820, 152] width 119 height 8
click at [790, 142] on div "3.3887" at bounding box center [820, 140] width 119 height 15
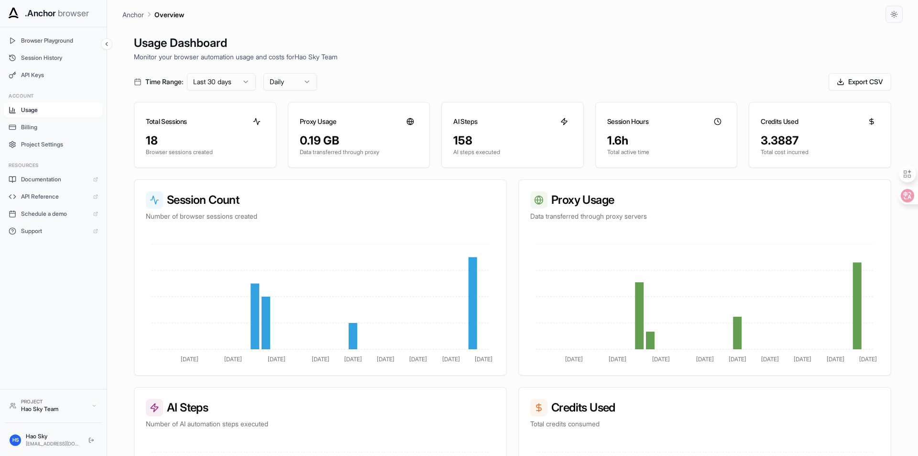
click at [790, 123] on h3 "Credits Used" at bounding box center [779, 122] width 37 height 10
click at [781, 146] on div "3.3887" at bounding box center [820, 140] width 119 height 15
click at [782, 123] on h3 "Credits Used" at bounding box center [779, 122] width 37 height 10
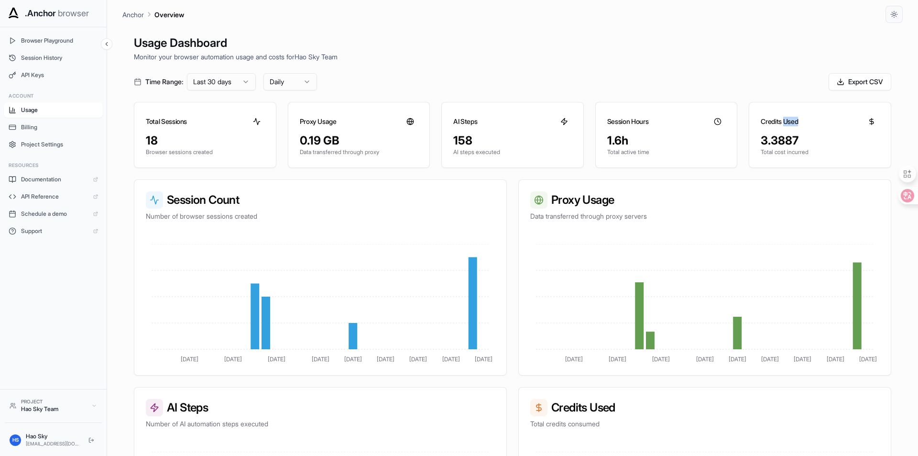
click at [782, 123] on h3 "Credits Used" at bounding box center [779, 122] width 37 height 10
click at [787, 141] on div "3.3887" at bounding box center [820, 140] width 119 height 15
click at [714, 120] on icon at bounding box center [718, 122] width 8 height 8
click at [613, 150] on p "Total active time" at bounding box center [666, 152] width 119 height 8
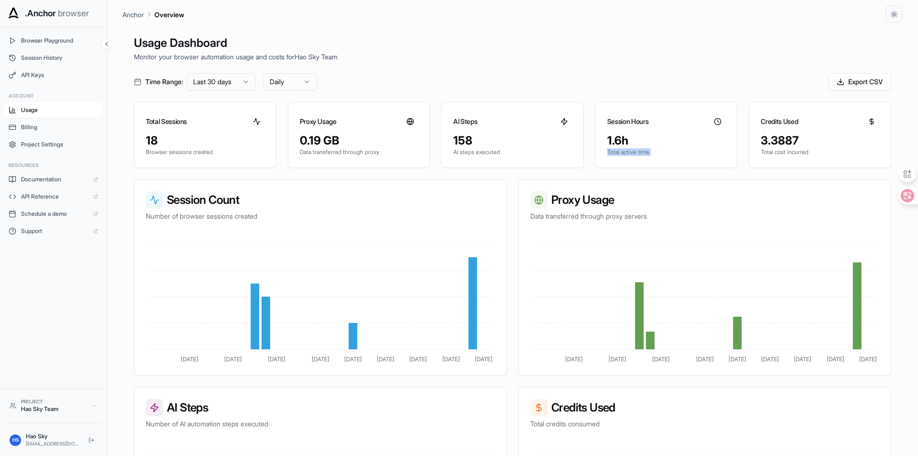
click at [613, 150] on p "Total active time" at bounding box center [666, 152] width 119 height 8
click at [625, 142] on div "1.6h" at bounding box center [666, 140] width 119 height 15
click at [623, 150] on p "Total active time" at bounding box center [666, 152] width 119 height 8
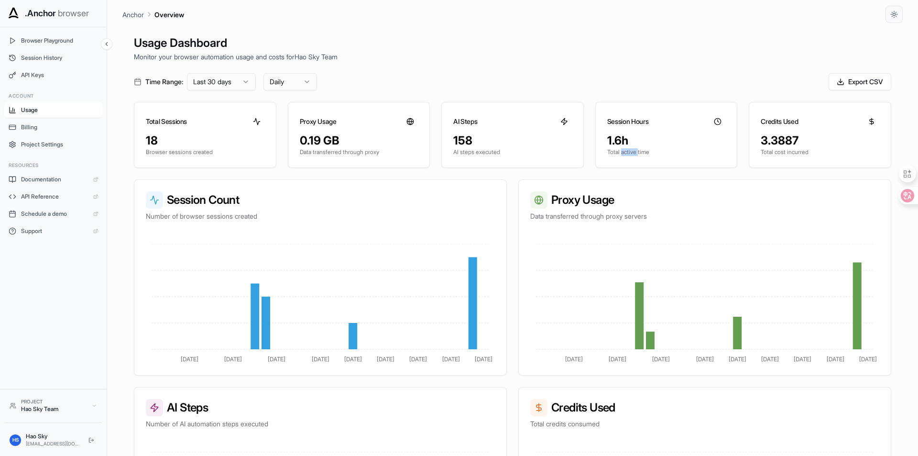
click at [623, 150] on p "Total active time" at bounding box center [666, 152] width 119 height 8
click at [458, 146] on div "158" at bounding box center [512, 140] width 119 height 15
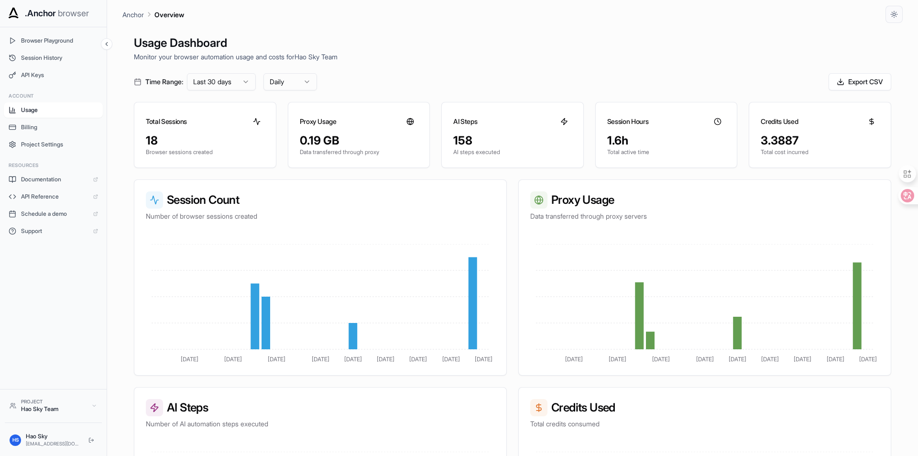
click at [335, 144] on div "0.19 GB" at bounding box center [359, 140] width 119 height 15
click at [403, 122] on div at bounding box center [410, 121] width 15 height 15
drag, startPoint x: 370, startPoint y: 139, endPoint x: 352, endPoint y: 141, distance: 17.3
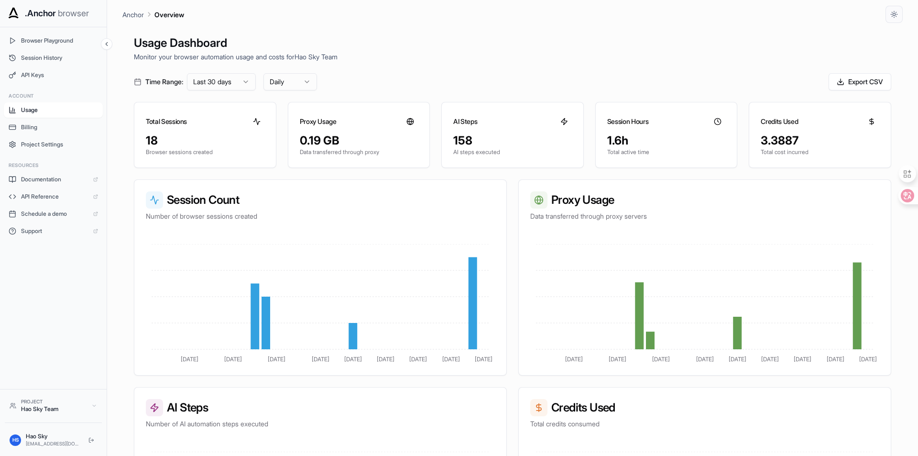
click at [368, 139] on div "0.19 GB" at bounding box center [359, 140] width 119 height 15
click at [172, 140] on div "18" at bounding box center [205, 140] width 119 height 15
click at [253, 118] on icon at bounding box center [257, 122] width 8 height 8
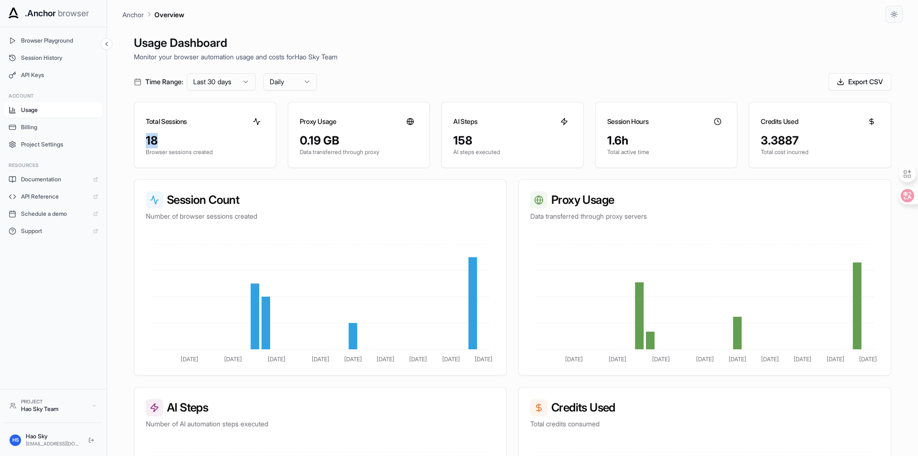
click at [253, 118] on icon at bounding box center [257, 122] width 8 height 8
click at [291, 87] on html ".Anchor browser Browser Playground Session History API Keys Account Usage Billi…" at bounding box center [459, 228] width 918 height 456
click at [408, 63] on html ".Anchor browser Browser Playground Session History API Keys Account Usage Billi…" at bounding box center [459, 228] width 918 height 456
click at [228, 87] on html ".Anchor browser Browser Playground Session History API Keys Account Usage Billi…" at bounding box center [459, 228] width 918 height 456
click at [410, 73] on html ".Anchor browser Browser Playground Session History API Keys Account Usage Billi…" at bounding box center [459, 228] width 918 height 456
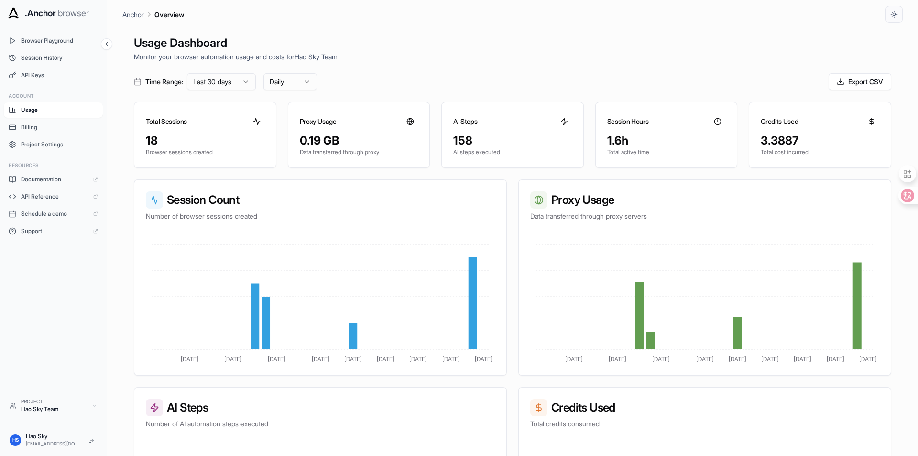
click at [246, 82] on html ".Anchor browser Browser Playground Session History API Keys Account Usage Billi…" at bounding box center [459, 228] width 918 height 456
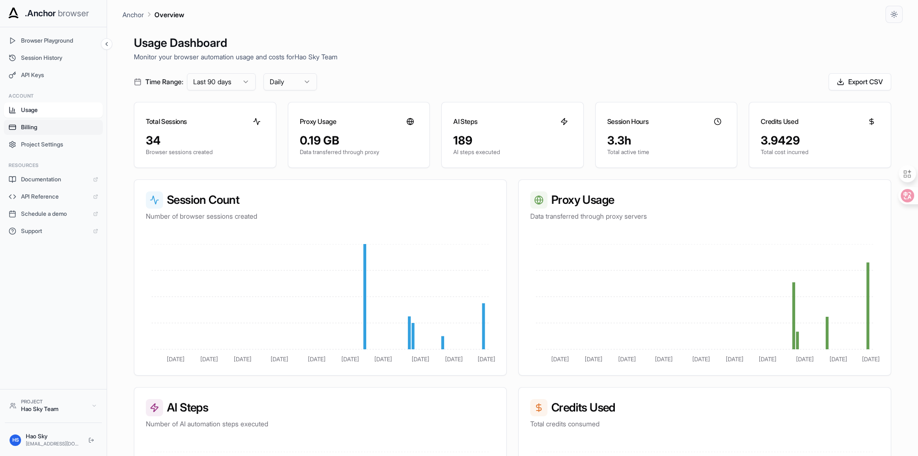
click at [52, 132] on button "Billing" at bounding box center [53, 127] width 99 height 15
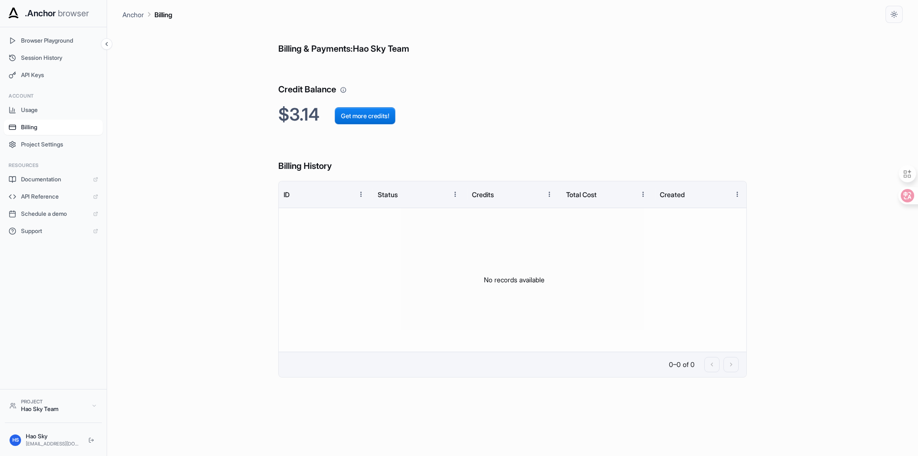
click at [497, 69] on h6 "Credit Balance" at bounding box center [512, 80] width 468 height 33
